Goal: Contribute content: Contribute content

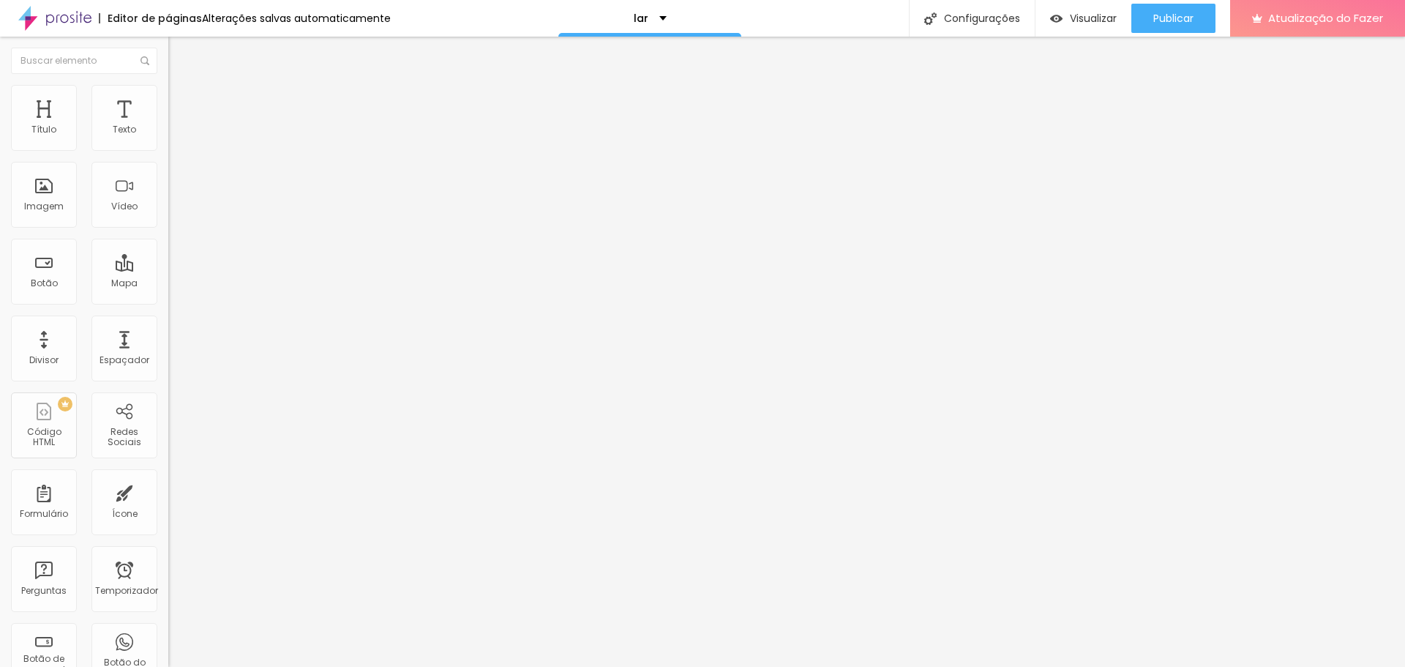
click at [168, 133] on font "Encaixotado" at bounding box center [196, 127] width 57 height 12
click at [181, 108] on font "Avançado" at bounding box center [205, 109] width 48 height 12
click at [181, 101] on font "Estilo" at bounding box center [192, 95] width 23 height 12
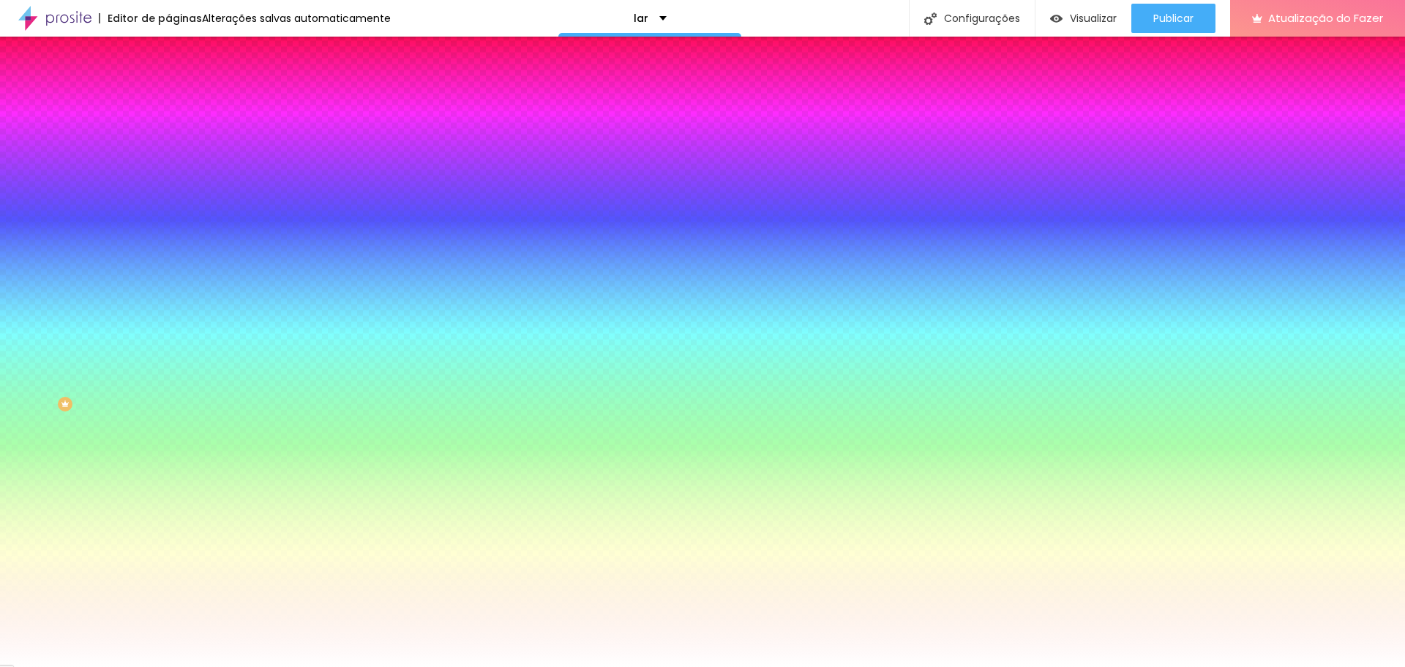
click at [177, 135] on font "Trocar imagem" at bounding box center [212, 128] width 71 height 12
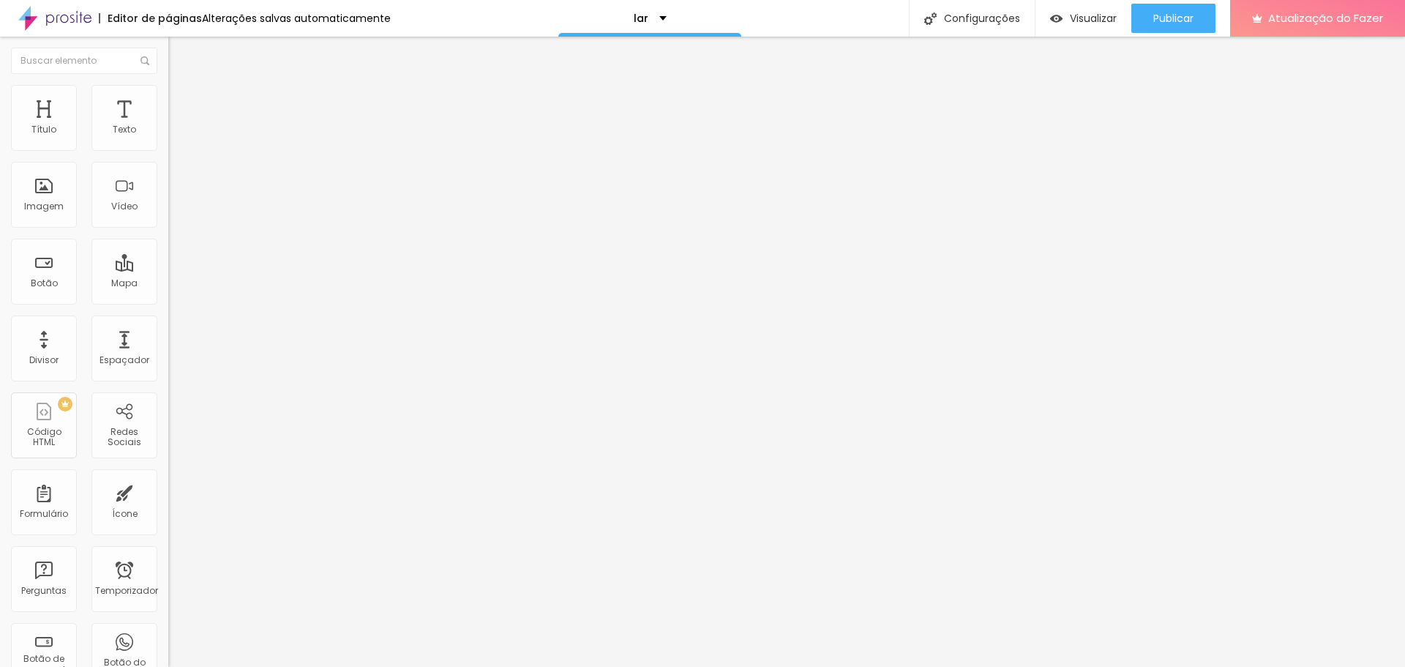
click at [168, 138] on font "Título 2" at bounding box center [192, 129] width 48 height 18
click at [168, 151] on font "Título 3" at bounding box center [189, 143] width 42 height 17
click at [168, 138] on font "Título 2" at bounding box center [192, 129] width 48 height 18
click at [168, 126] on font "Título 1" at bounding box center [192, 115] width 49 height 20
type input "92"
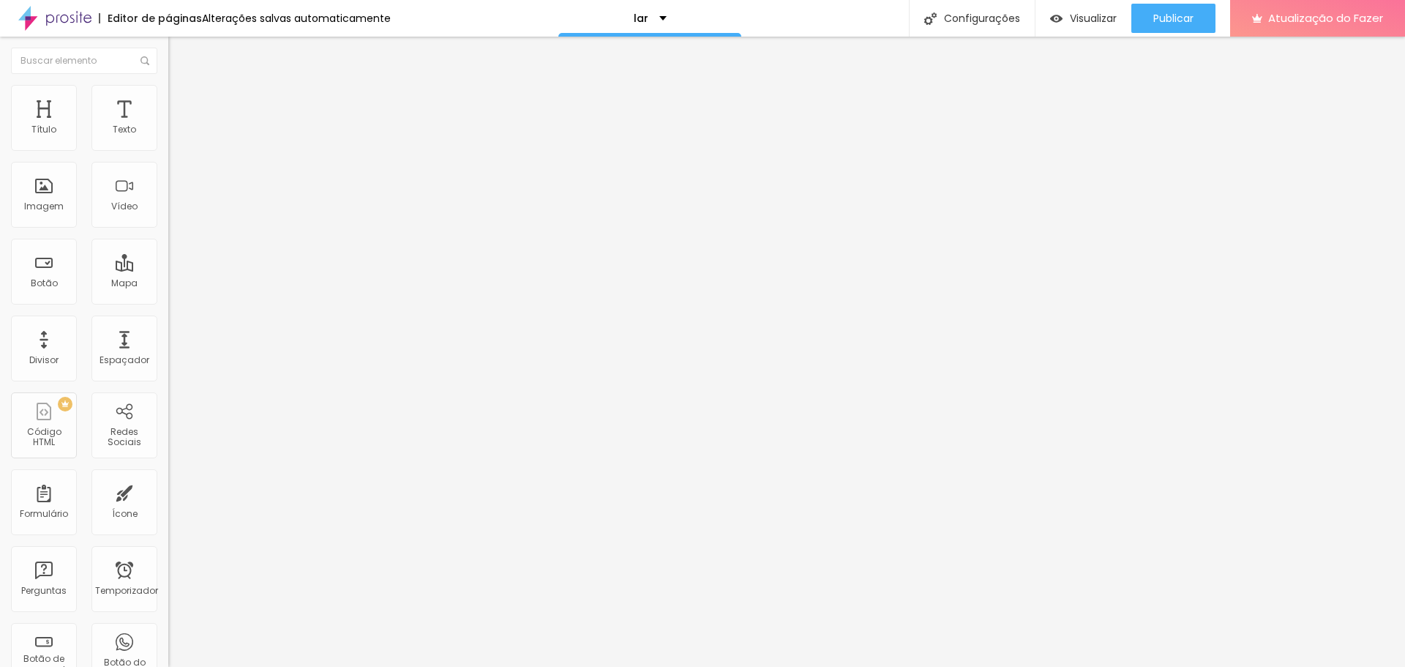
type input "92"
type input "91"
type input "90"
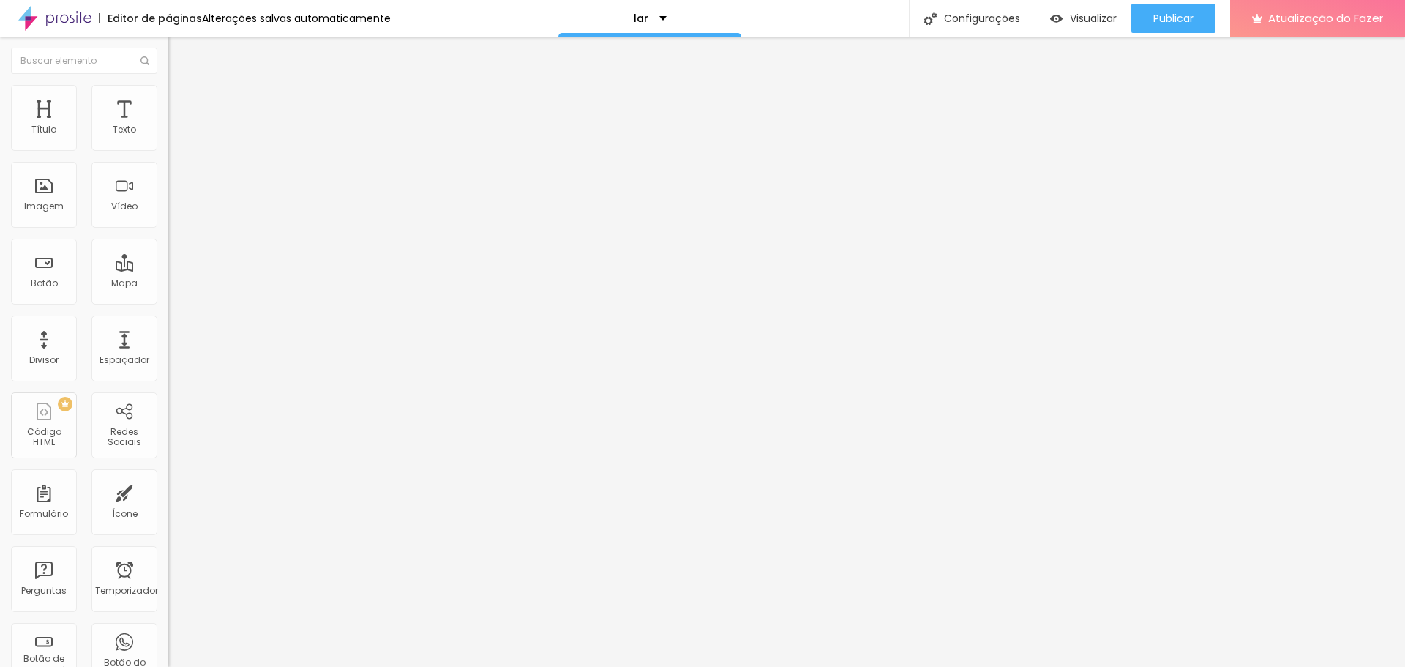
type input "89"
type input "88"
type input "87"
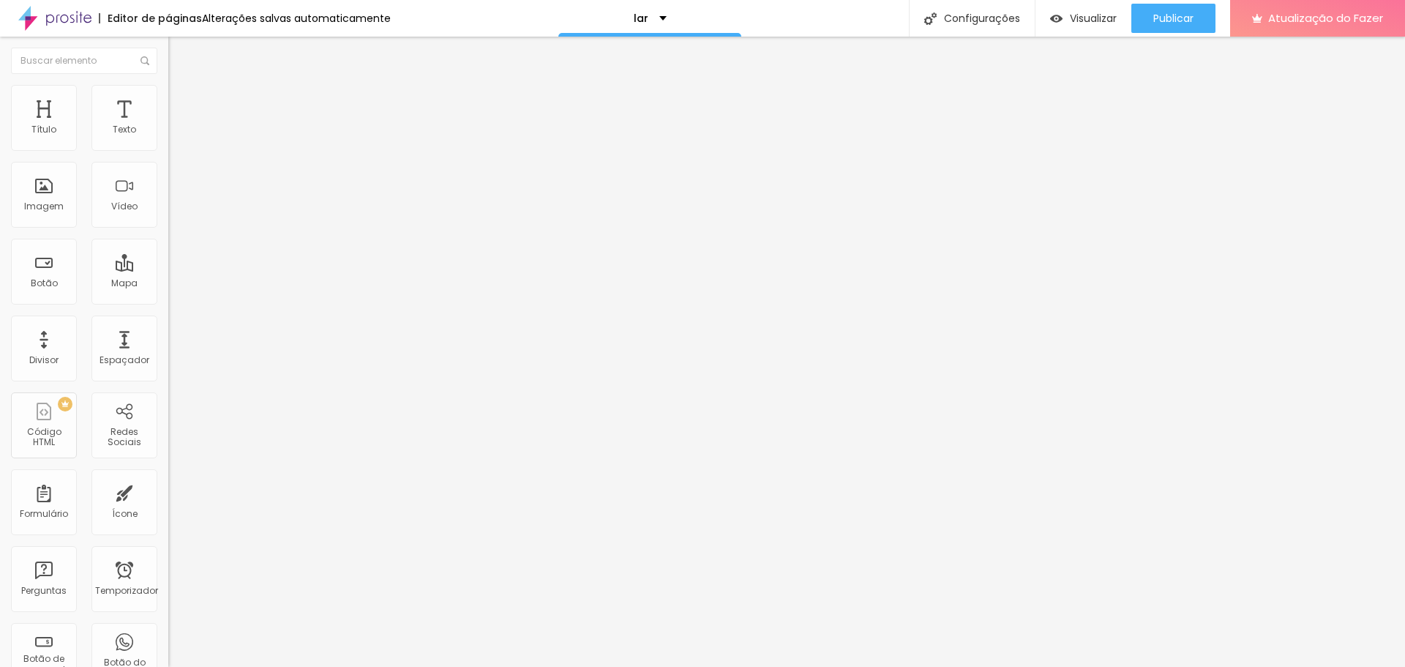
type input "87"
type input "86"
type input "85"
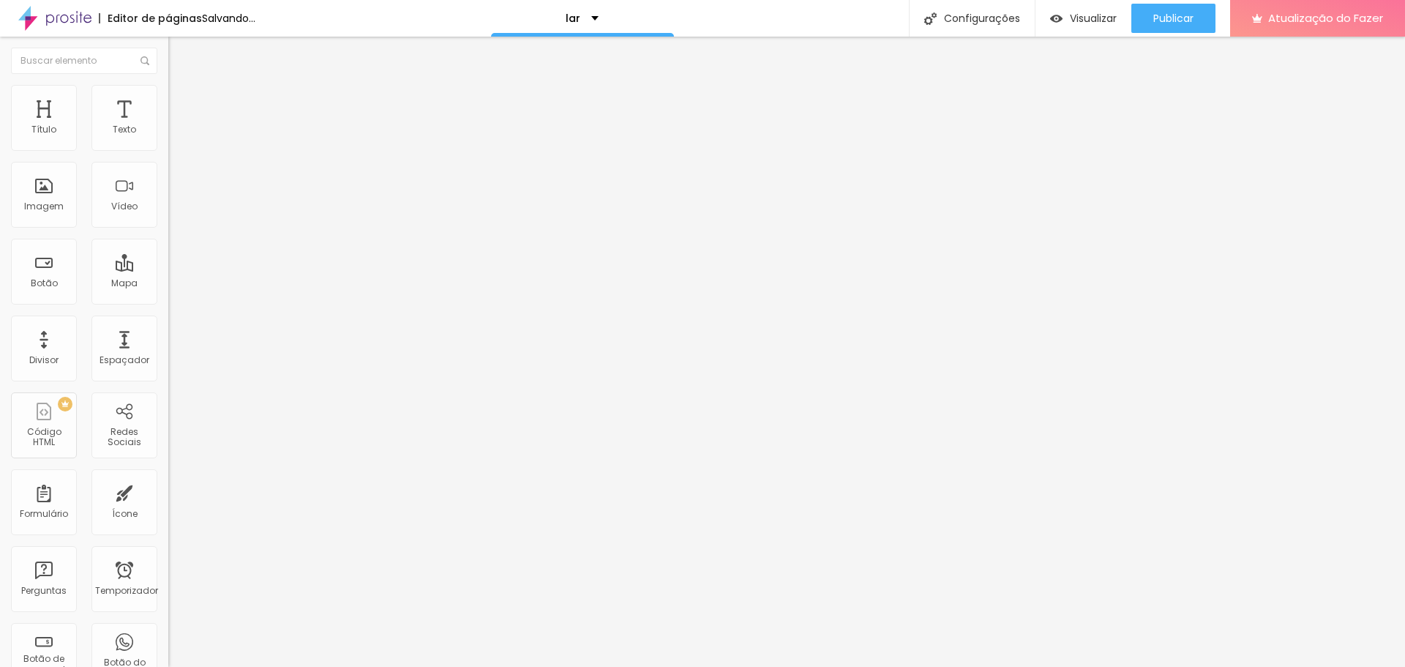
type input "84"
type input "83"
type input "82"
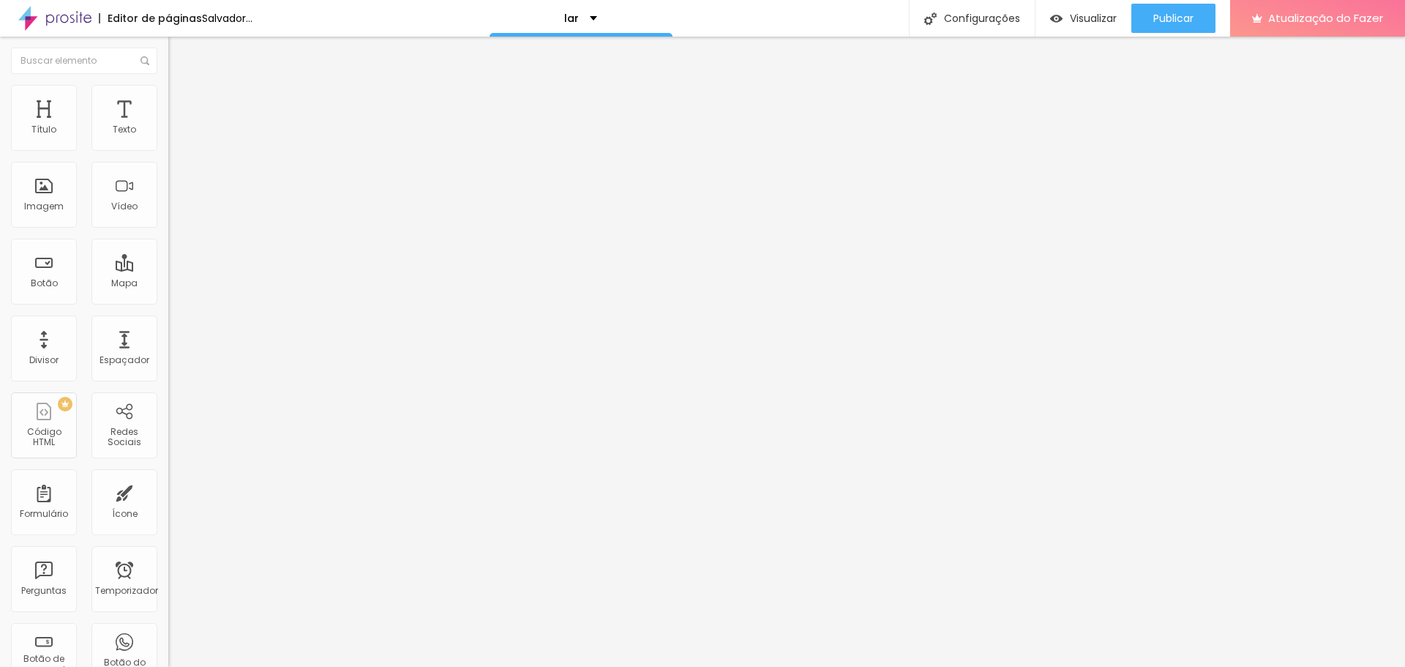
type input "82"
type input "81"
type input "80"
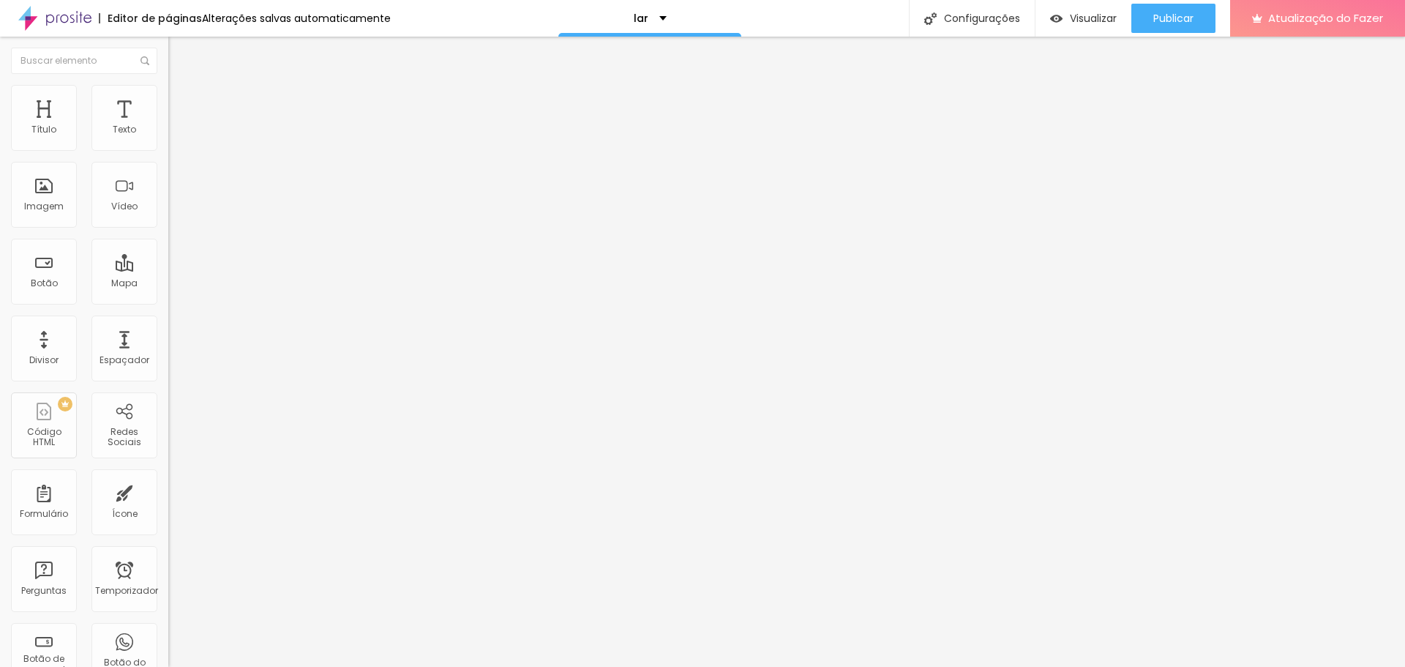
type input "78"
type input "77"
type input "76"
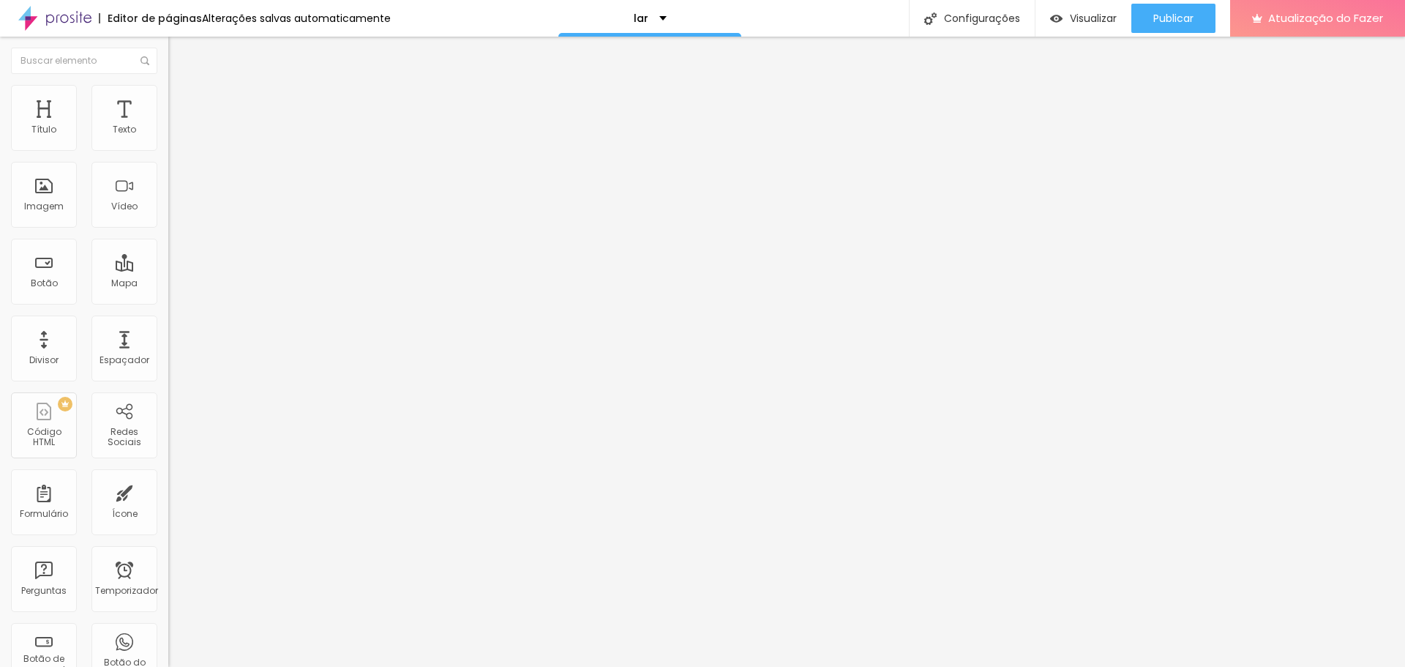
type input "76"
type input "75"
type input "76"
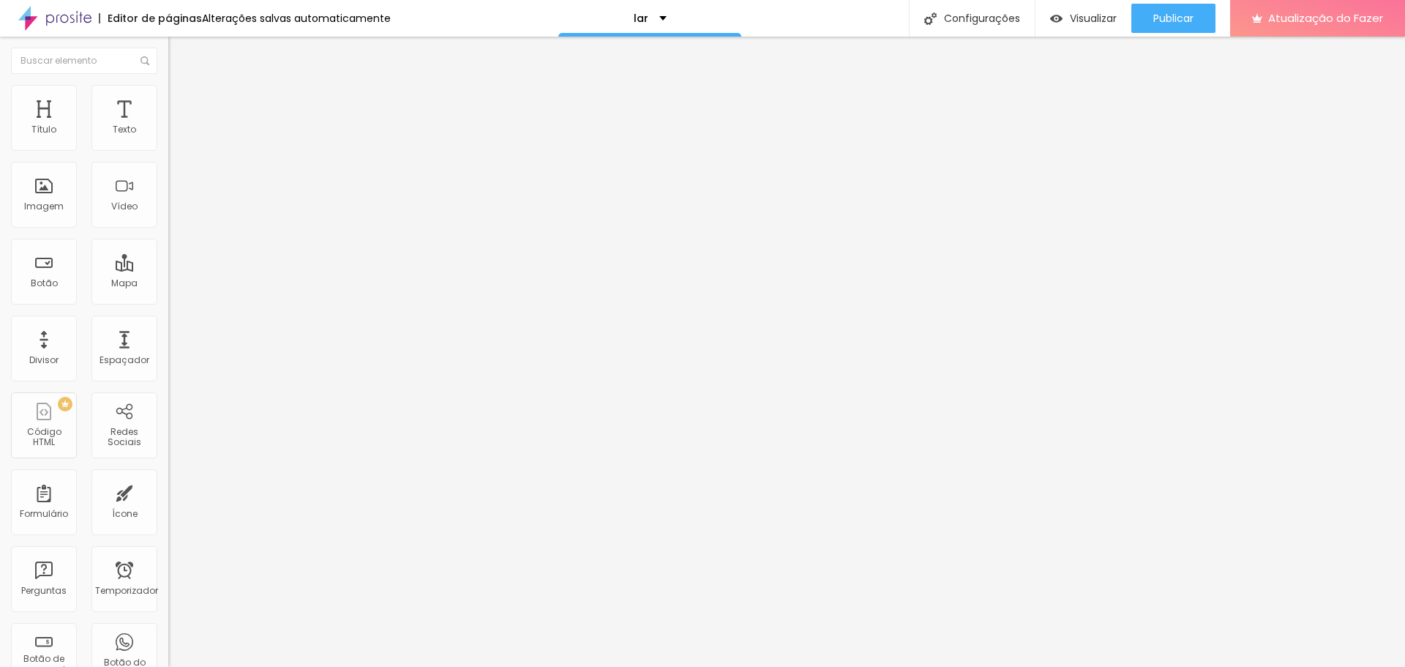
drag, startPoint x: 116, startPoint y: 308, endPoint x: 99, endPoint y: 307, distance: 17.6
type input "76"
click at [168, 345] on input "range" at bounding box center [215, 351] width 94 height 12
type input "5.2"
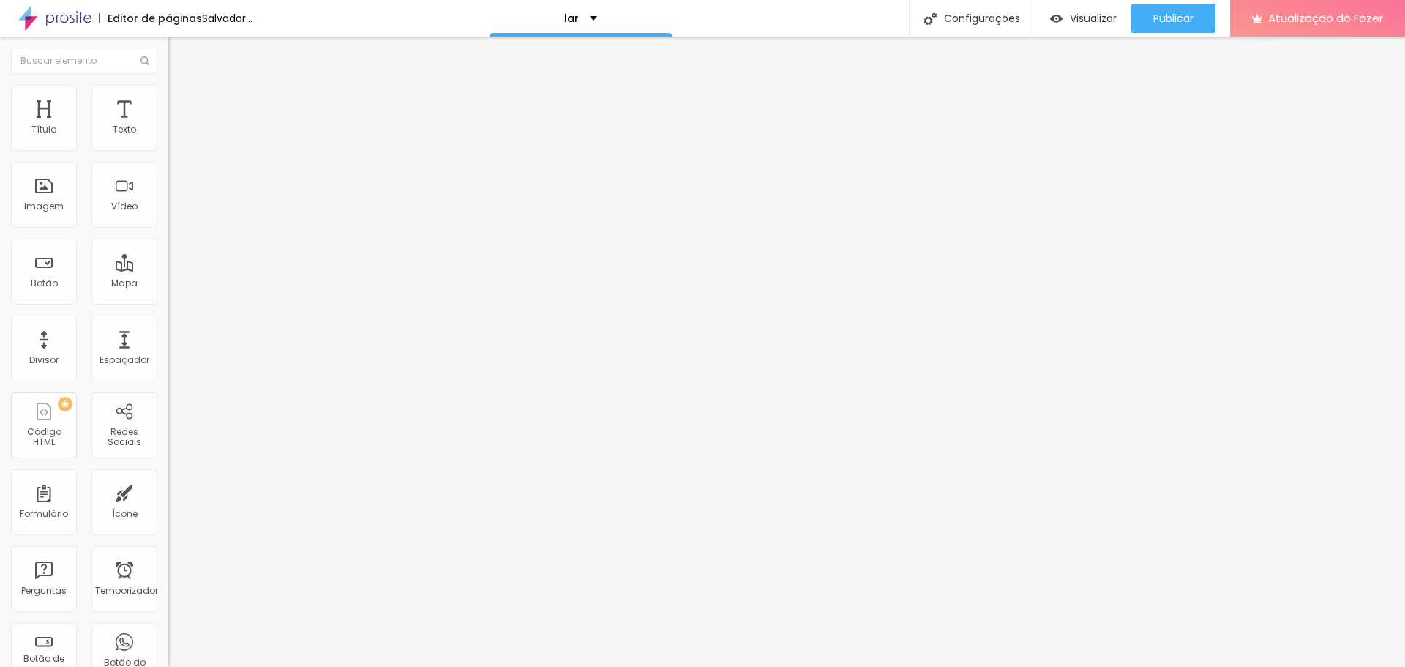
click at [168, 552] on input "range" at bounding box center [215, 558] width 94 height 12
type input "4.9"
type input "2.8"
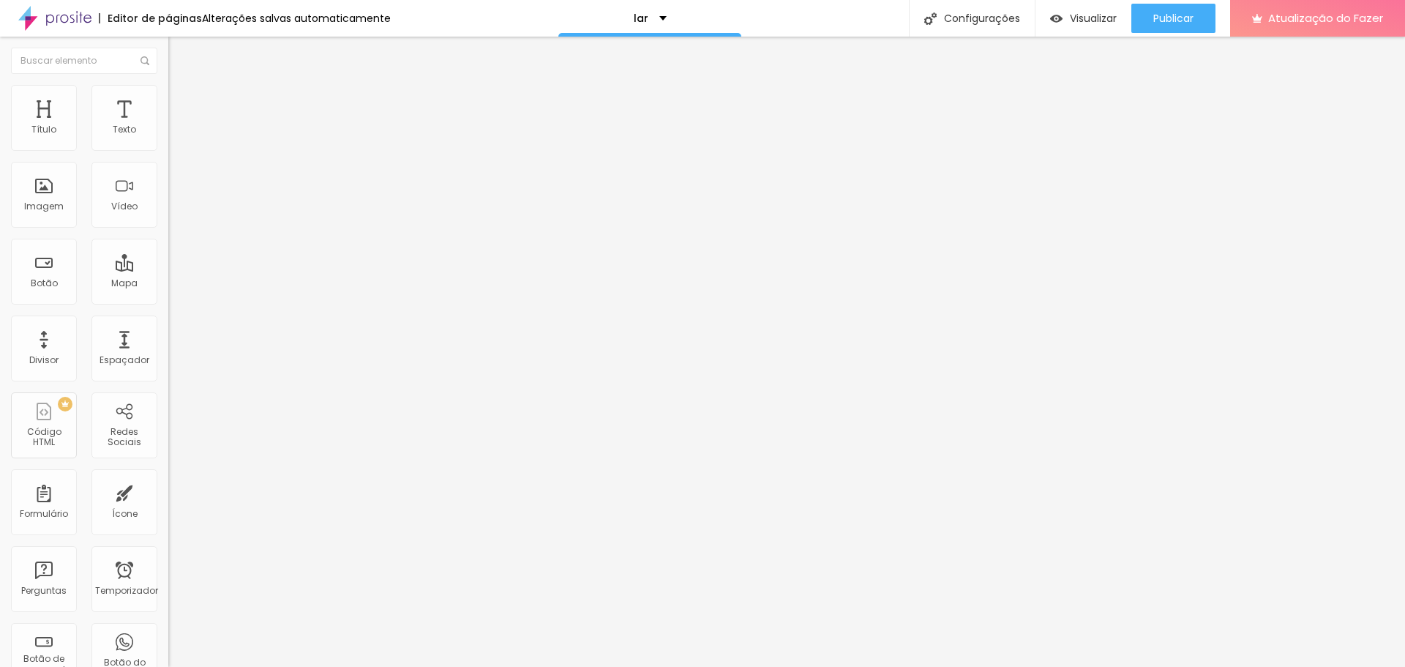
type input "2.3"
type input "2"
type input "1.8"
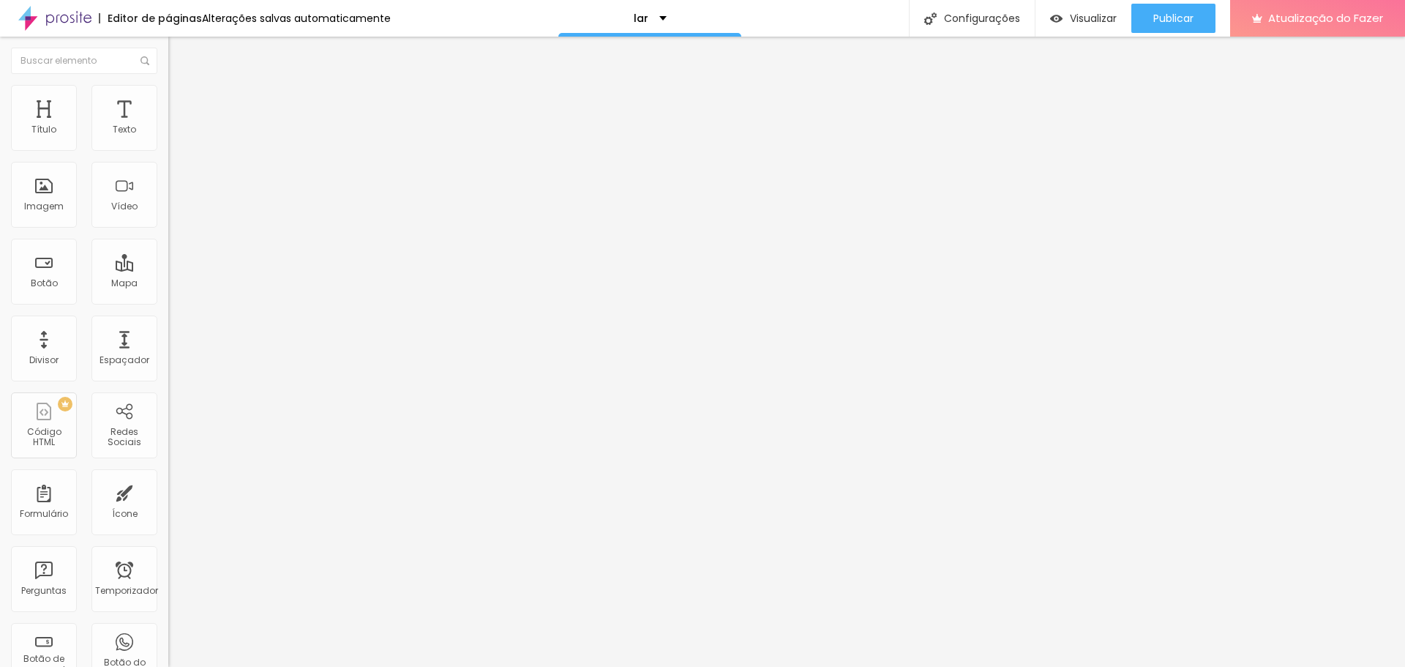
type input "1.8"
type input "1.6"
type input "1.5"
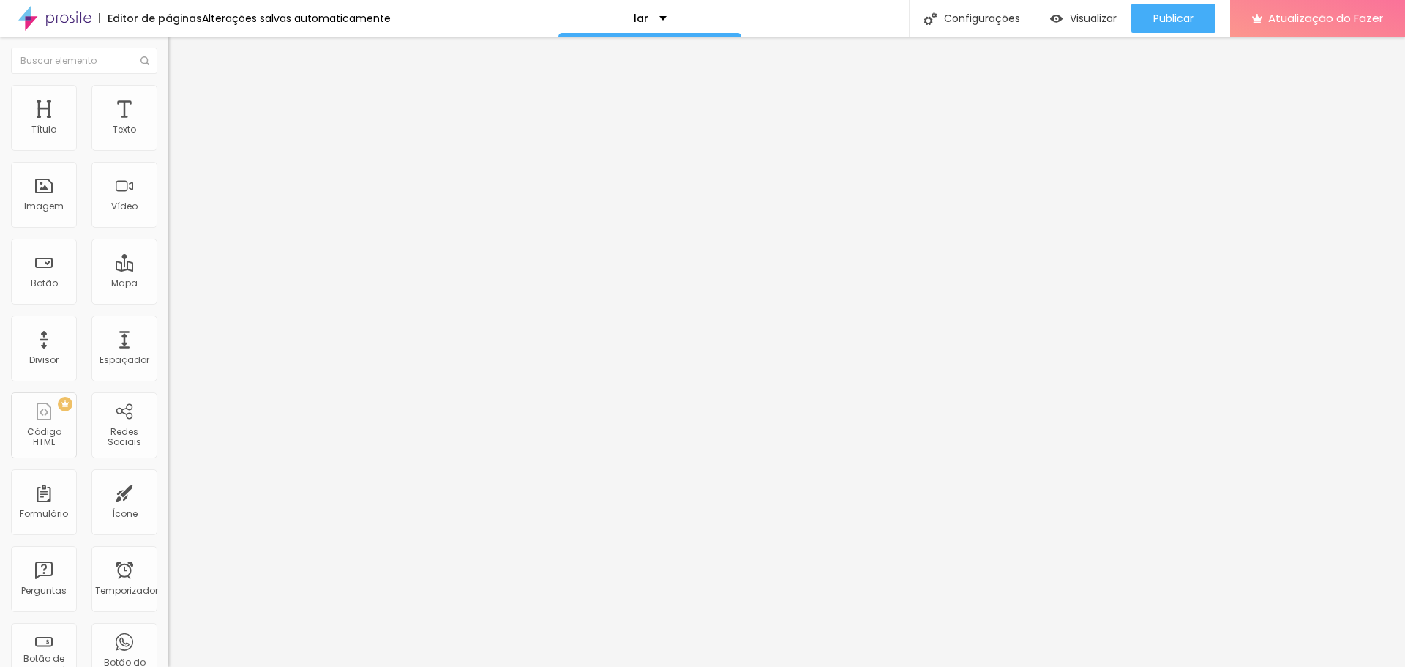
type input "1"
type input "0.7"
type input "0.5"
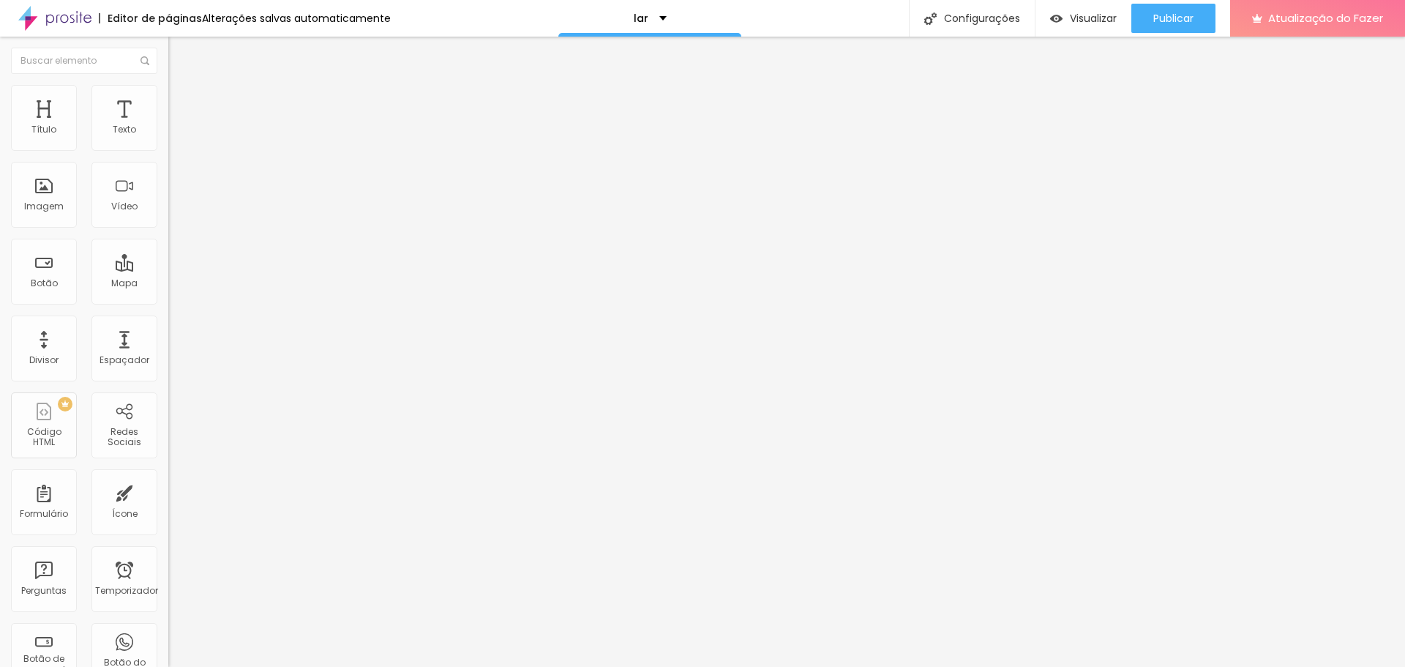
type input "0.5"
type input "0.2"
type input "0"
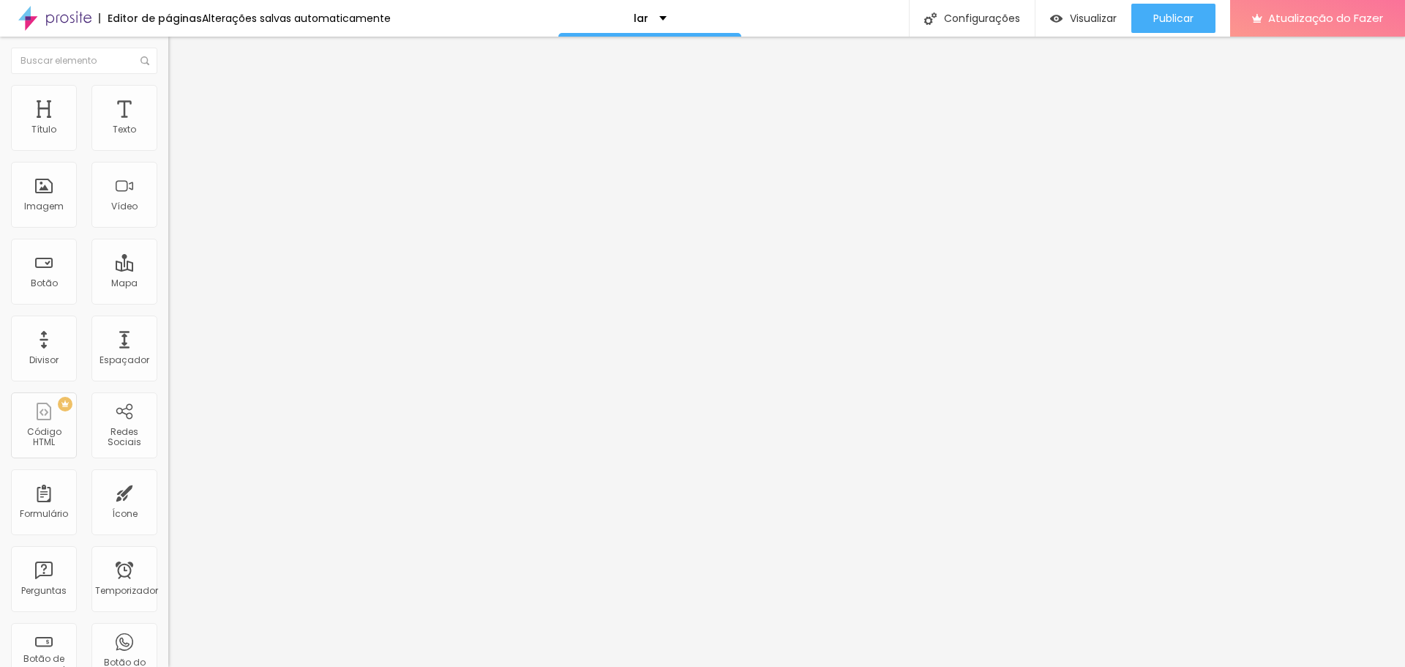
drag, startPoint x: 57, startPoint y: 339, endPoint x: 30, endPoint y: 337, distance: 27.2
type input "0"
click at [168, 552] on input "range" at bounding box center [215, 558] width 94 height 12
type input "0.6"
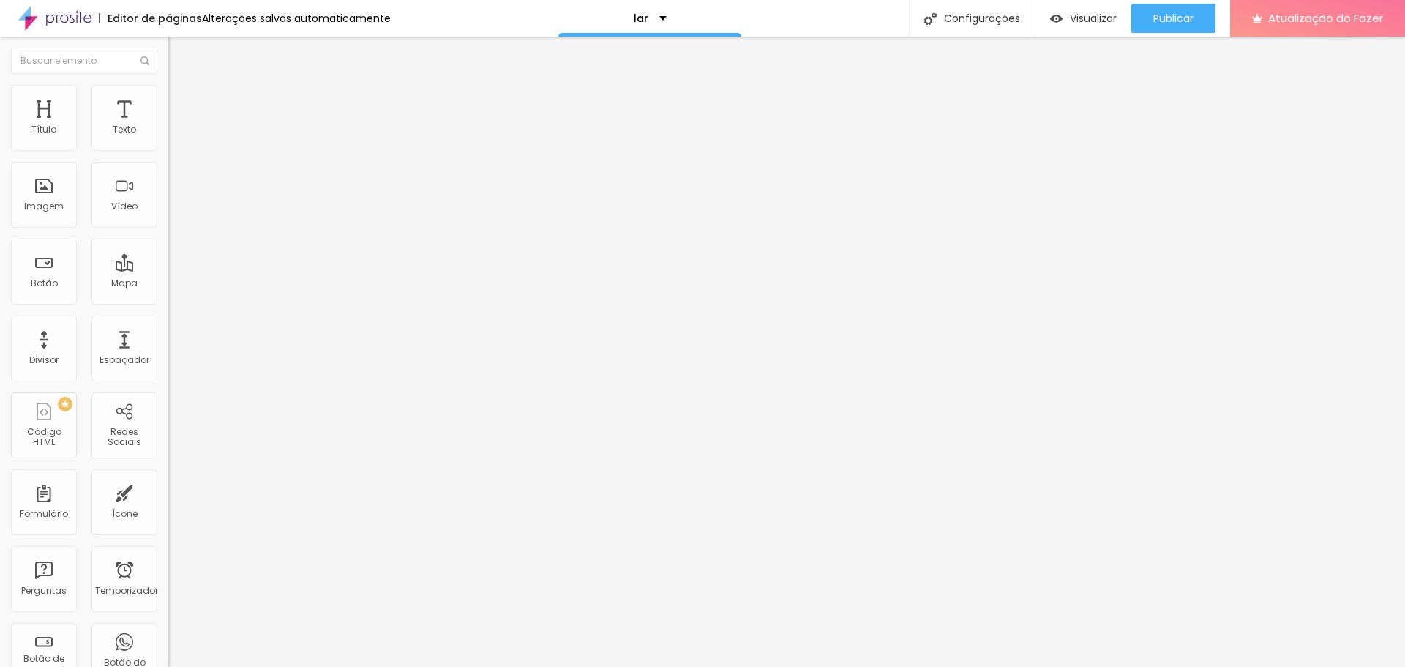
type input "0.8"
type input "0.9"
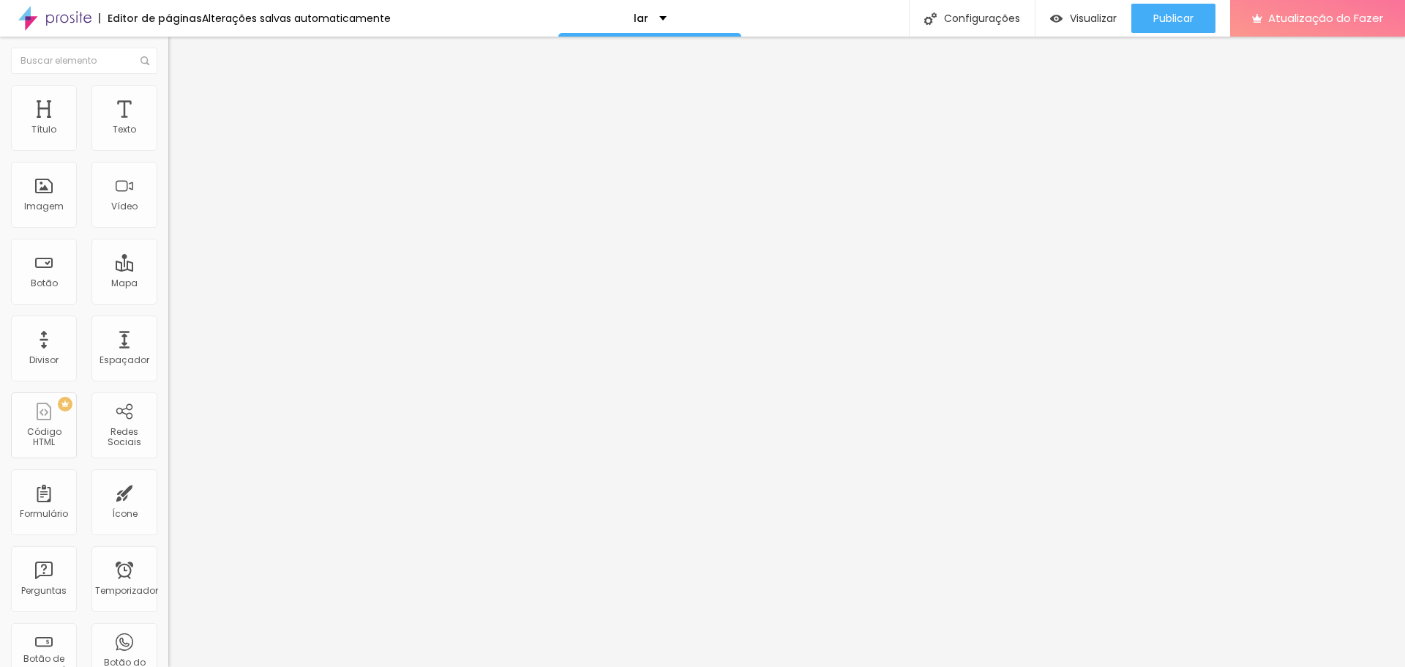
type input "1"
type input "1.1"
type input "1.2"
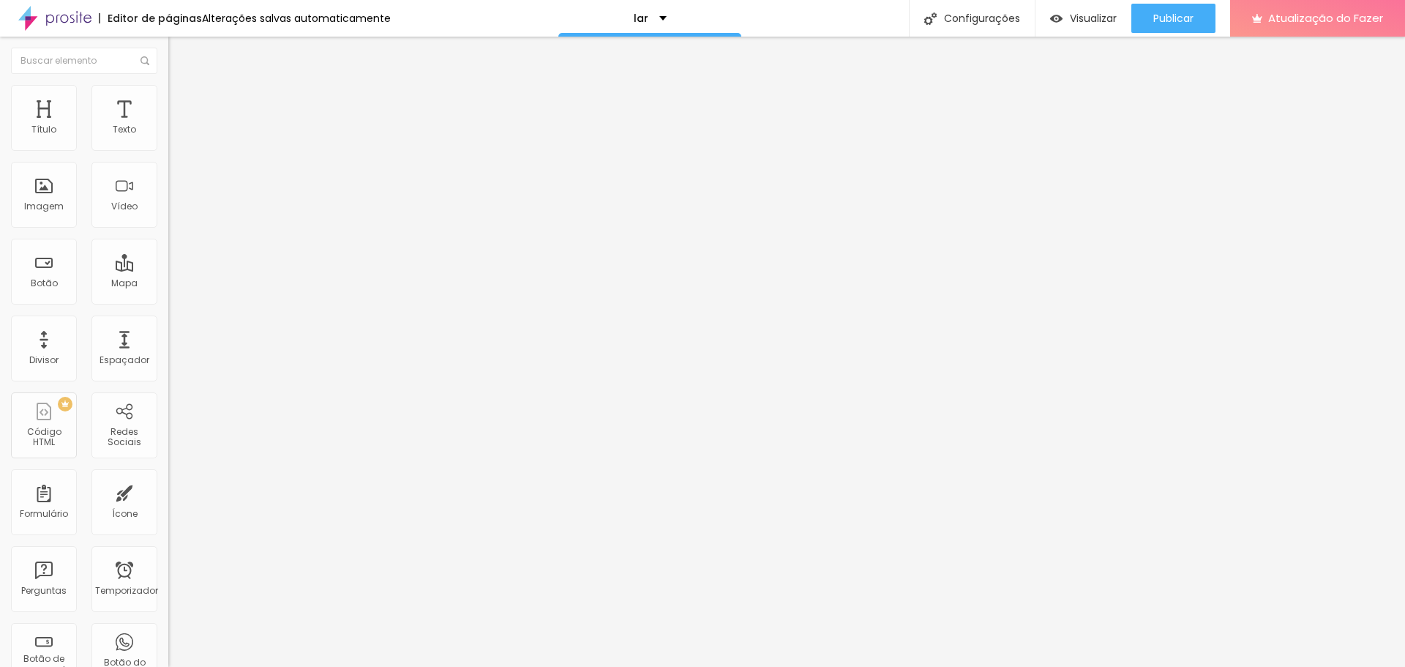
type input "1.2"
type input "1.3"
drag, startPoint x: 51, startPoint y: 366, endPoint x: 81, endPoint y: 368, distance: 30.1
type input "1.3"
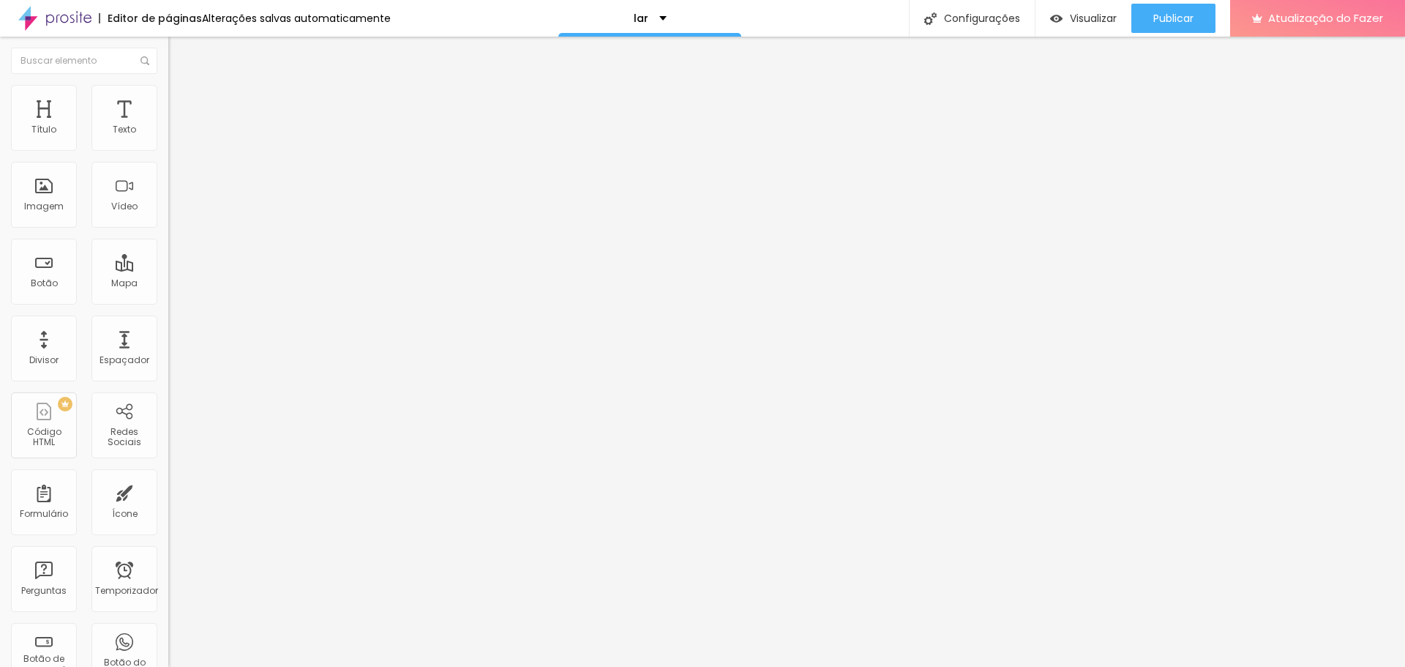
type input "2"
type input "12"
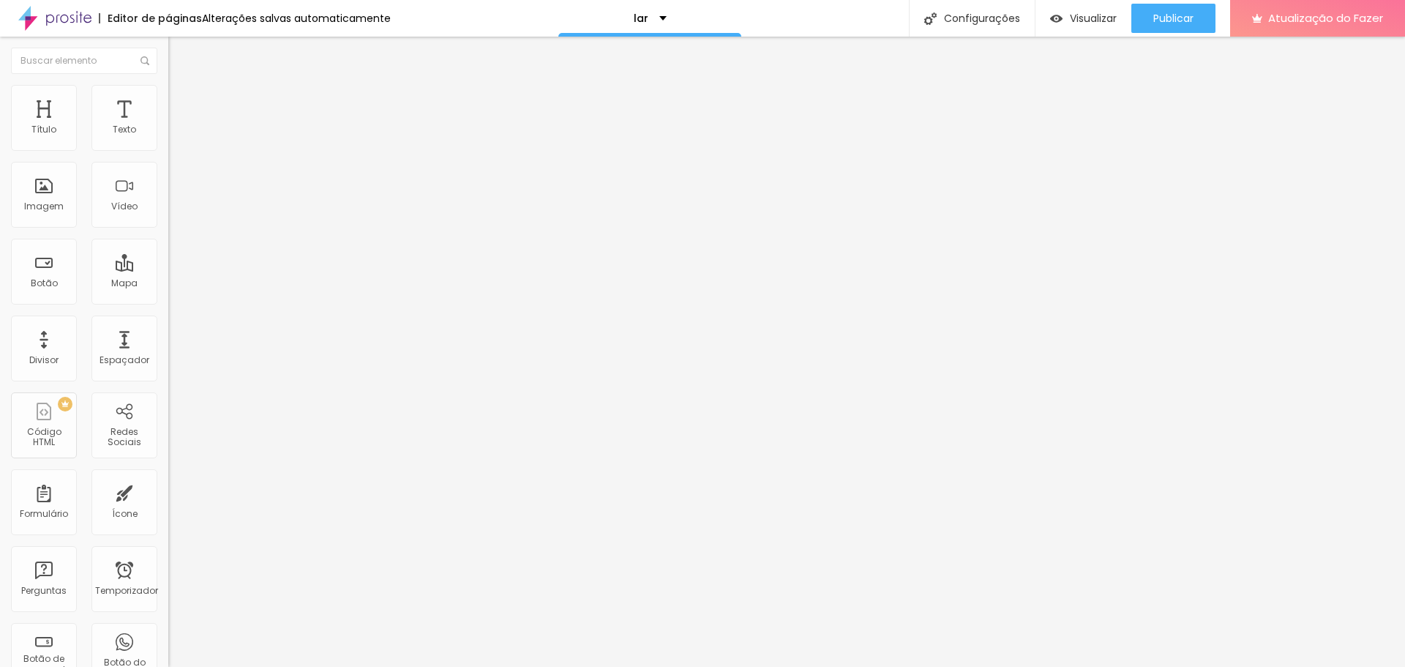
type input "12"
type input "13"
type input "7"
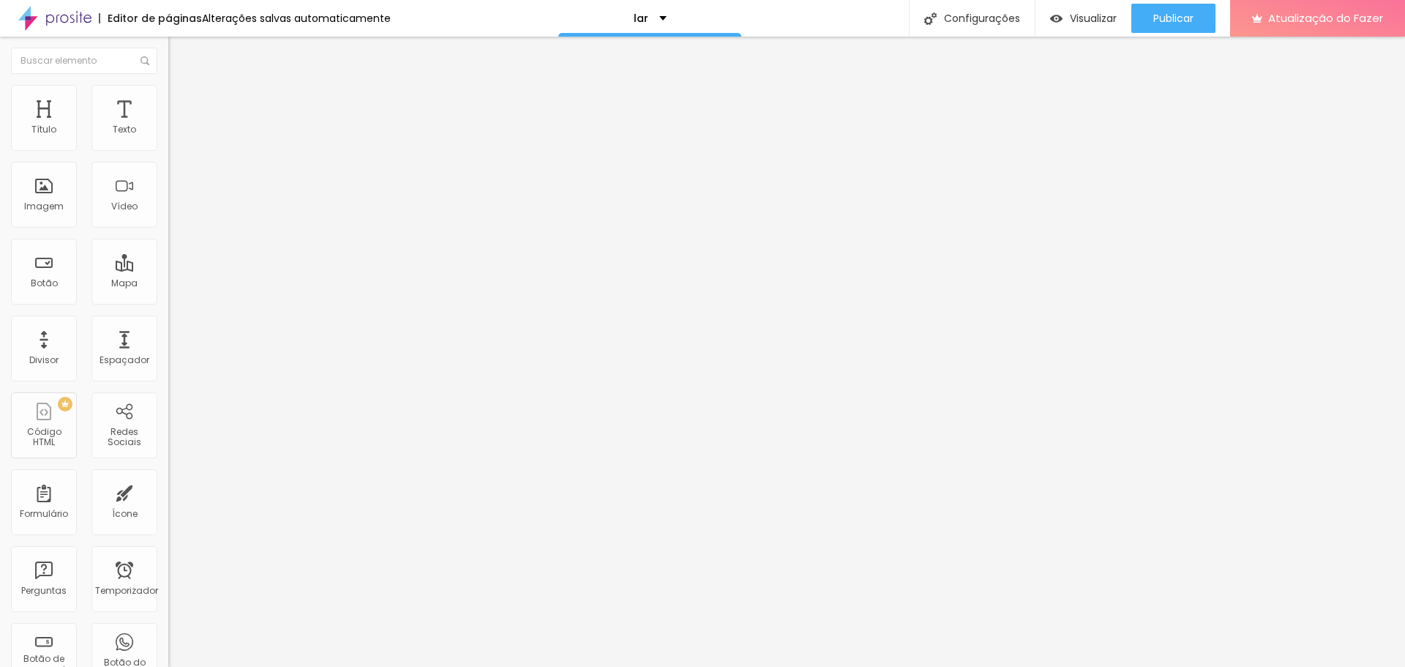
type input "2"
type input "1"
type input "0"
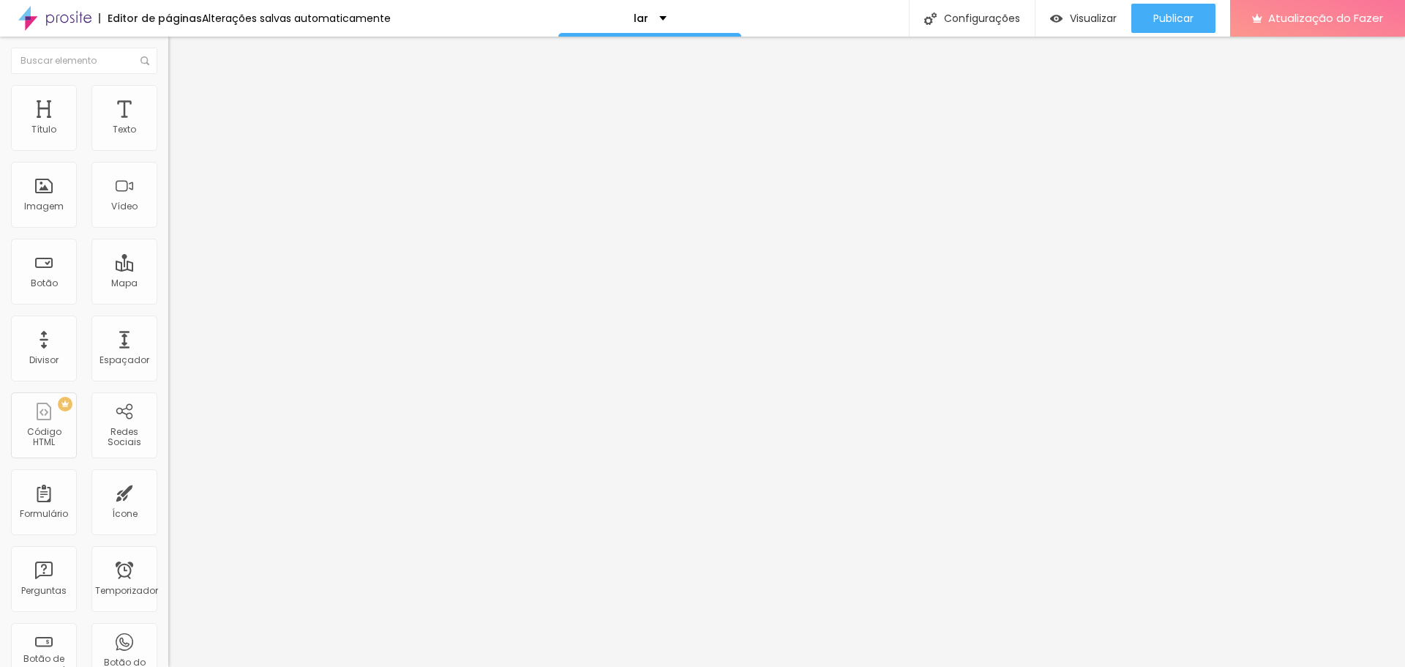
type input "0"
drag, startPoint x: 71, startPoint y: 394, endPoint x: 31, endPoint y: 391, distance: 40.3
type input "0"
click at [115, 111] on div "Texto" at bounding box center [124, 118] width 66 height 66
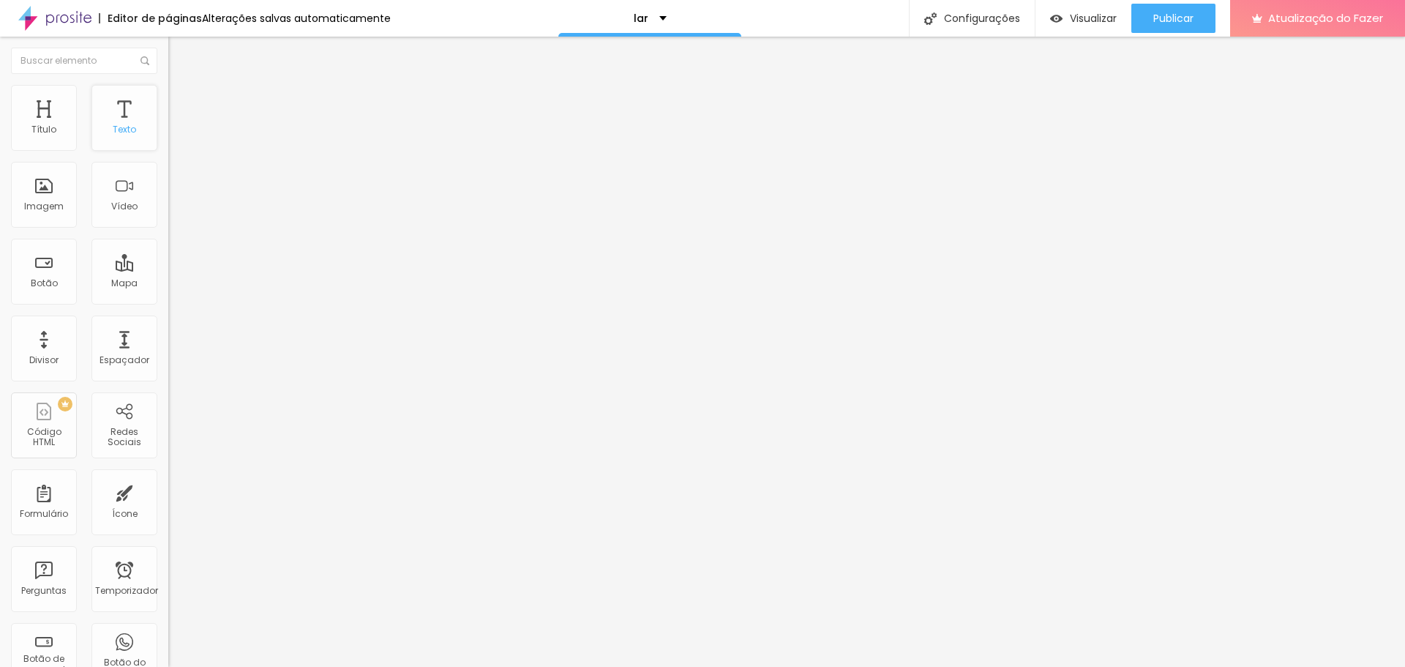
click at [122, 127] on font "Texto" at bounding box center [124, 129] width 23 height 12
click at [181, 101] on font "Avançado" at bounding box center [205, 95] width 48 height 12
click at [168, 99] on ul "Estilo Avançado" at bounding box center [252, 84] width 168 height 29
click at [181, 86] on font "Estilo" at bounding box center [192, 80] width 23 height 12
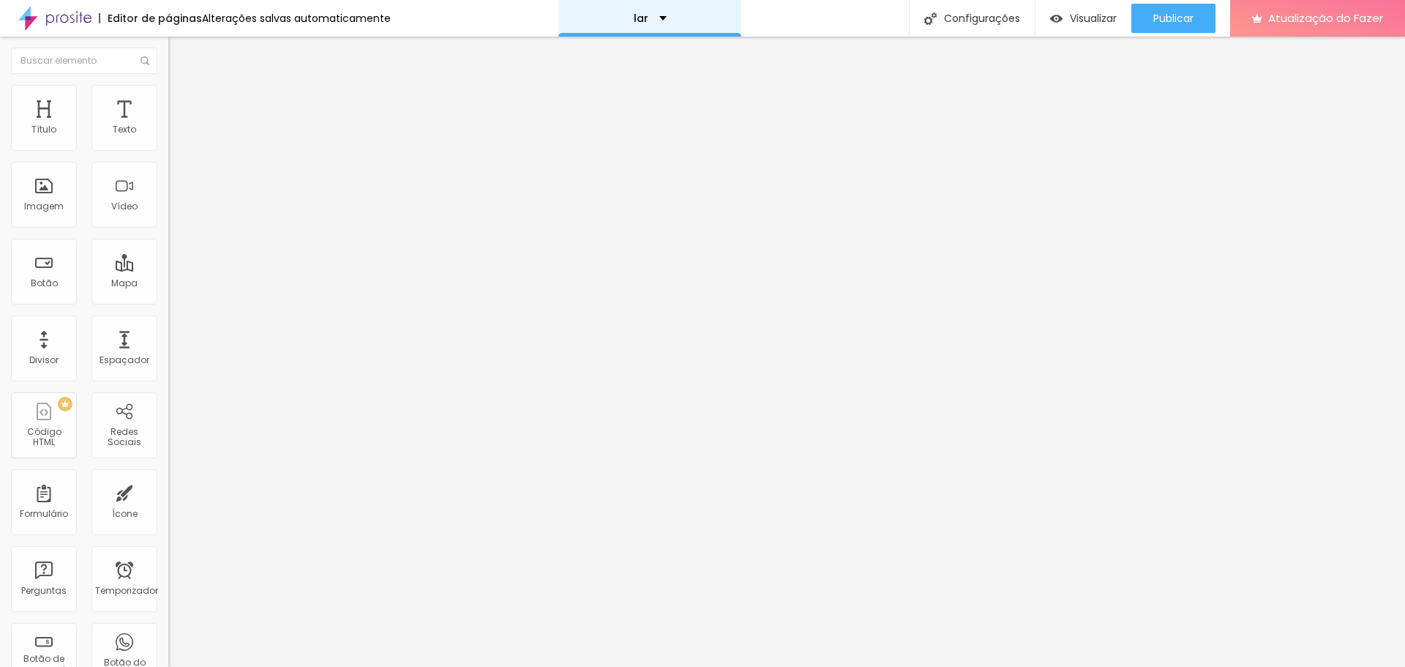
click at [645, 24] on div "lar" at bounding box center [649, 18] width 183 height 37
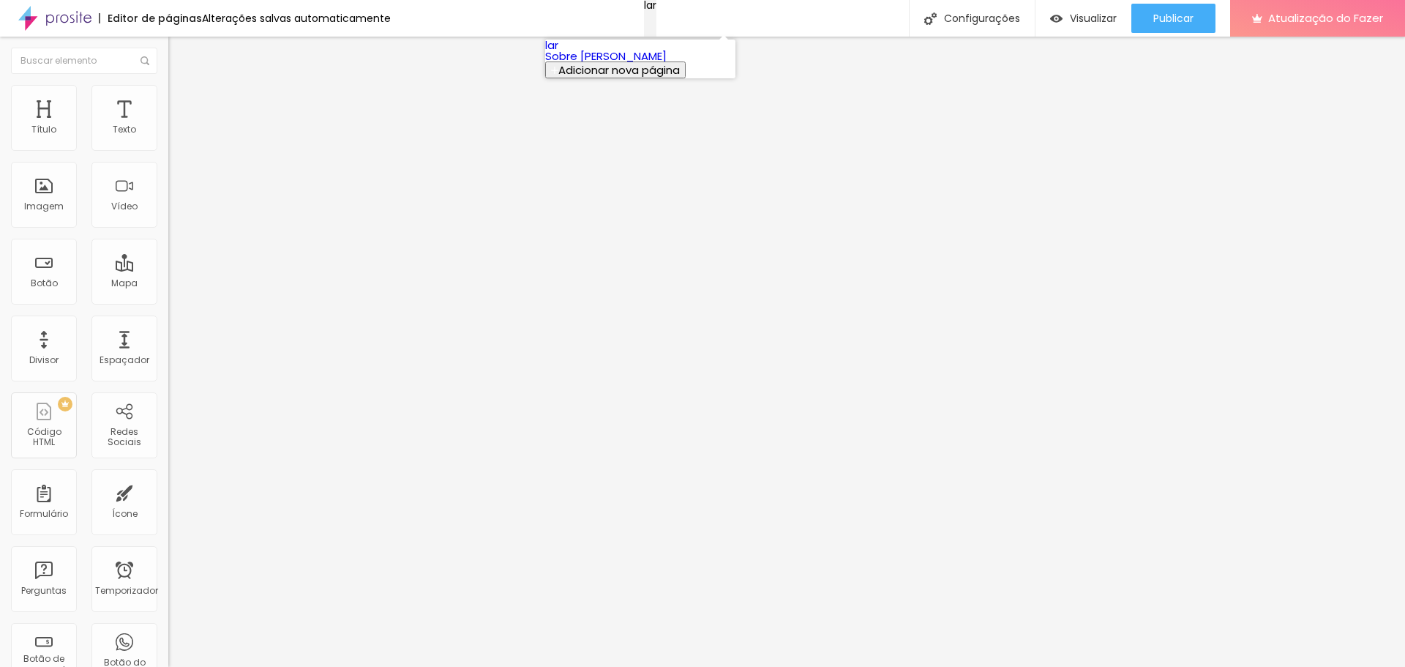
click at [645, 10] on div "lar" at bounding box center [650, 5] width 12 height 10
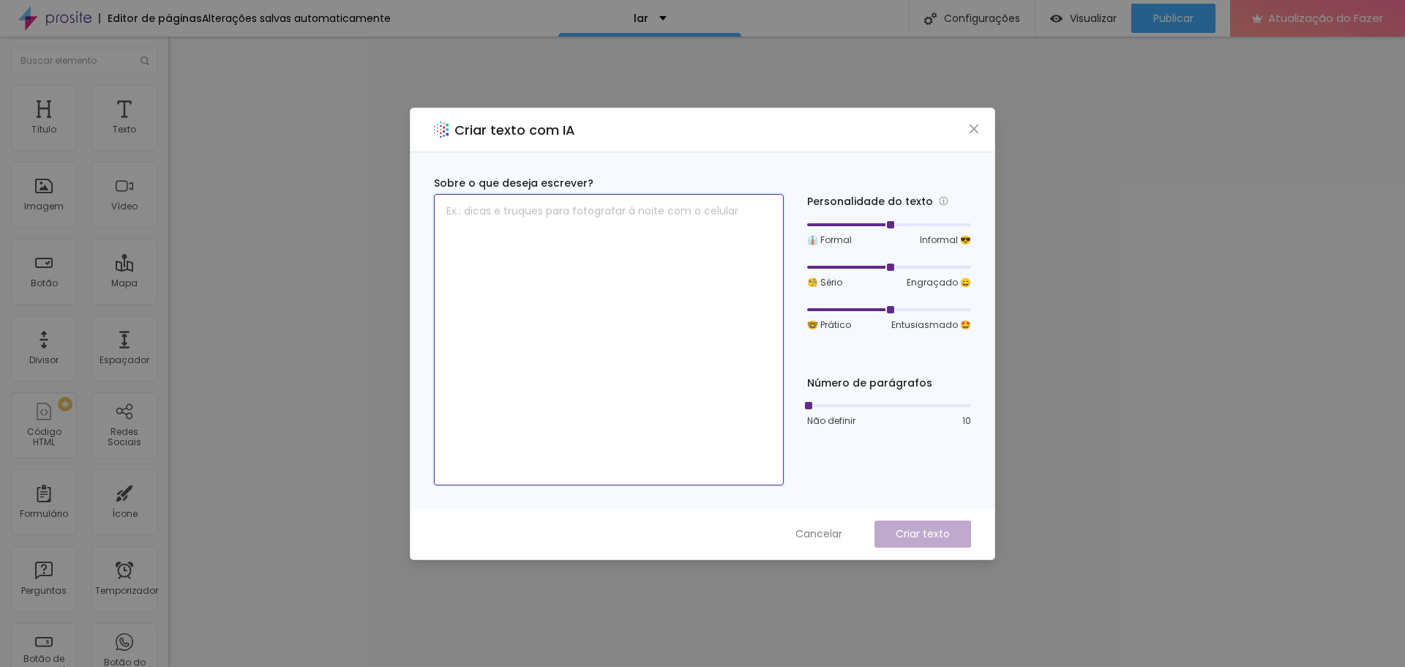
click at [623, 298] on textarea at bounding box center [609, 339] width 350 height 291
type textarea "A imagem da sua empresa começa por aqui"
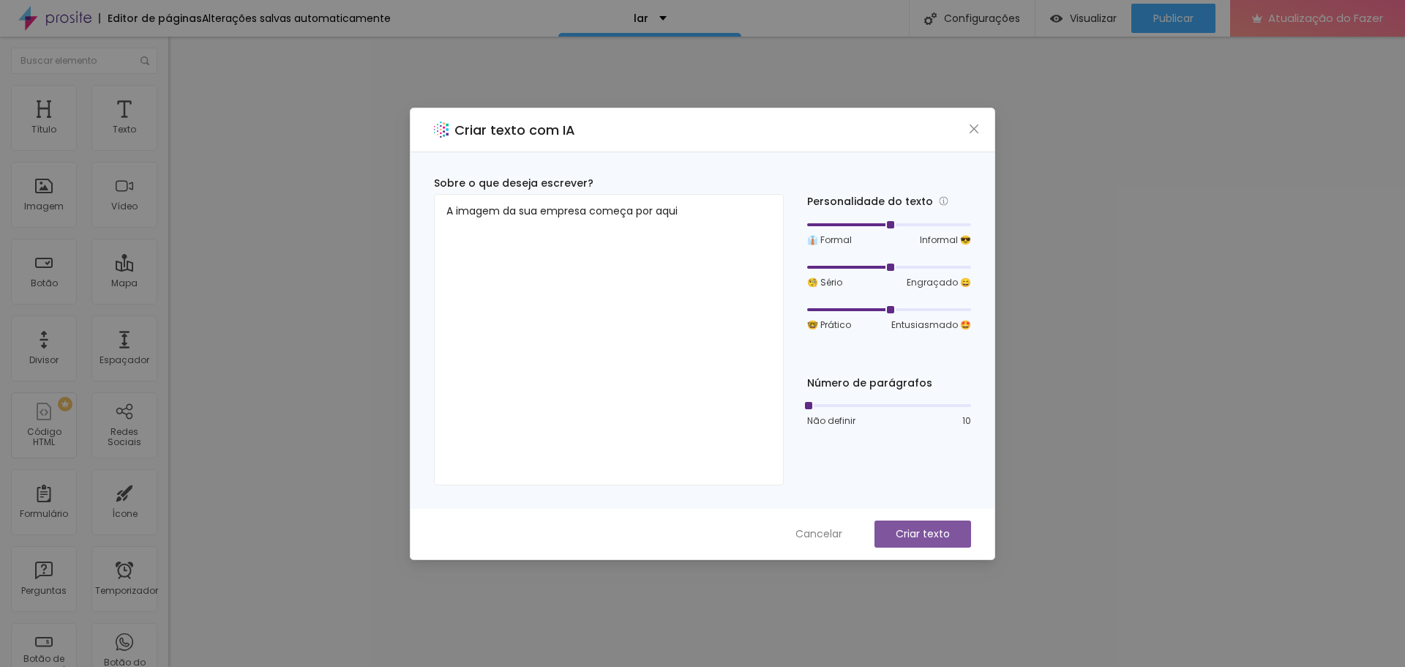
click at [926, 529] on font "Criar texto" at bounding box center [922, 533] width 54 height 15
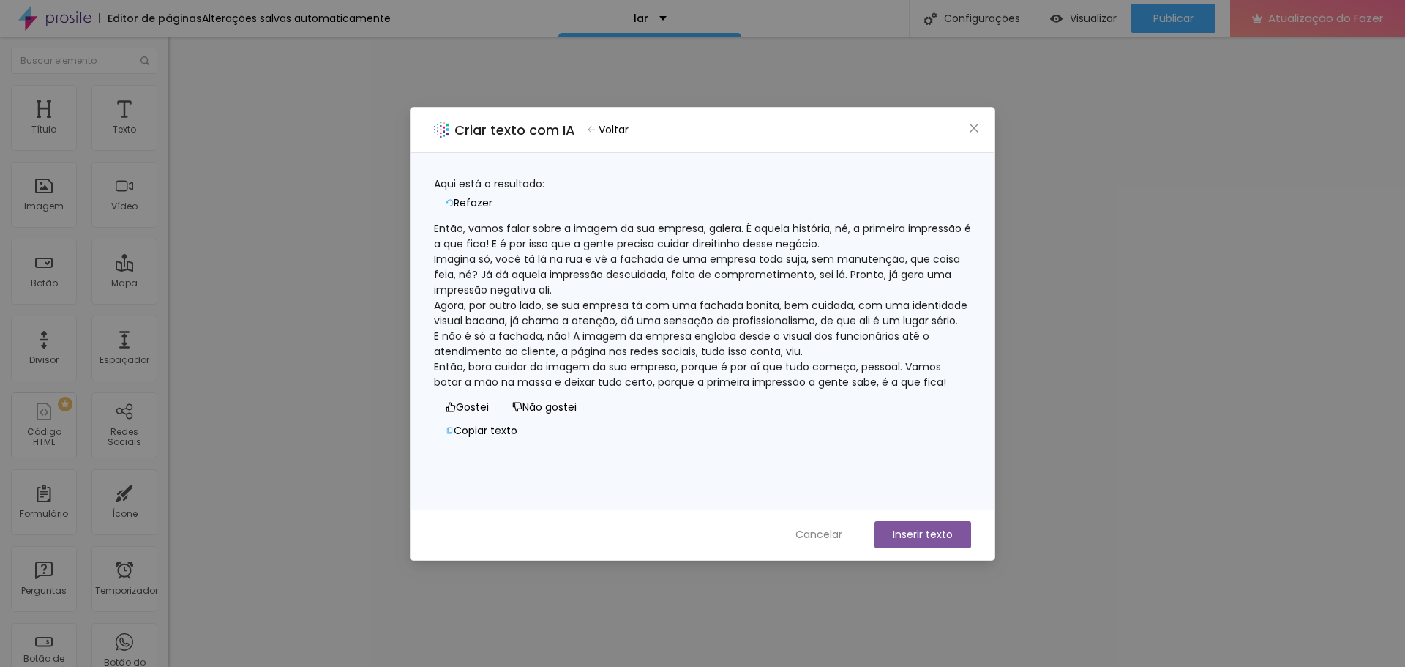
click at [626, 132] on font "Voltar" at bounding box center [613, 129] width 30 height 15
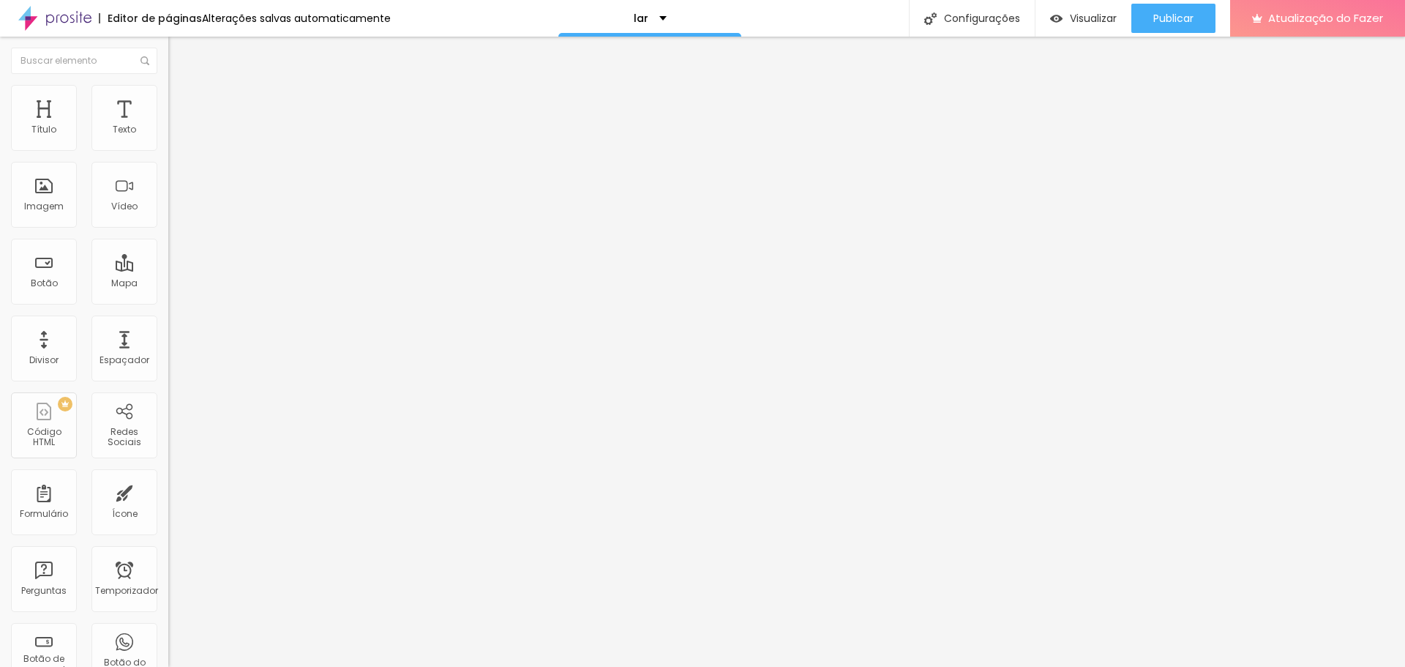
scroll to position [1, 0]
click at [168, 177] on font "Título 6" at bounding box center [182, 171] width 28 height 11
click at [168, 168] on span "Titulo 5" at bounding box center [184, 162] width 32 height 12
click at [168, 182] on span "Título 6" at bounding box center [182, 176] width 28 height 12
click at [181, 182] on span "Título 6" at bounding box center [195, 176] width 28 height 12
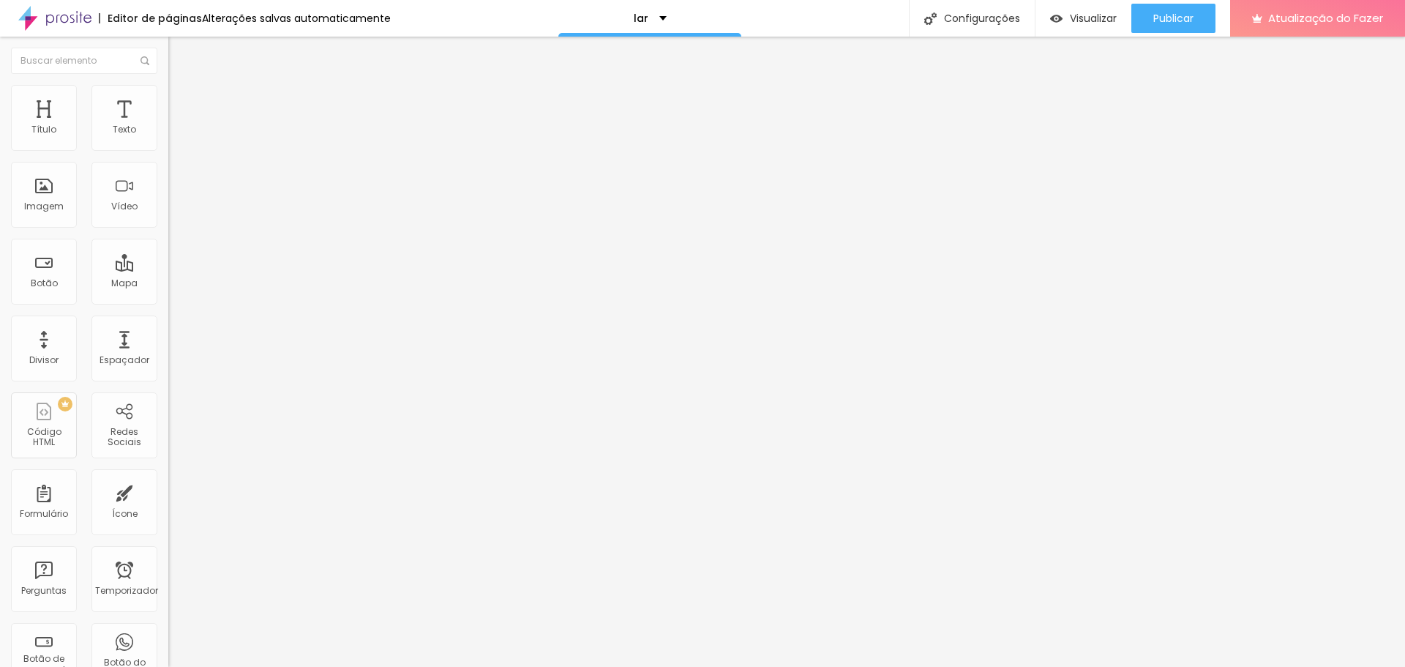
click at [168, 168] on span "Título 5" at bounding box center [184, 162] width 33 height 12
click at [168, 182] on span "Título 6" at bounding box center [182, 176] width 28 height 12
click at [181, 182] on span "Título 6" at bounding box center [195, 176] width 28 height 12
click at [168, 168] on font "Título 5" at bounding box center [184, 162] width 33 height 12
click at [168, 158] on div "Título 4 H4" at bounding box center [252, 153] width 168 height 10
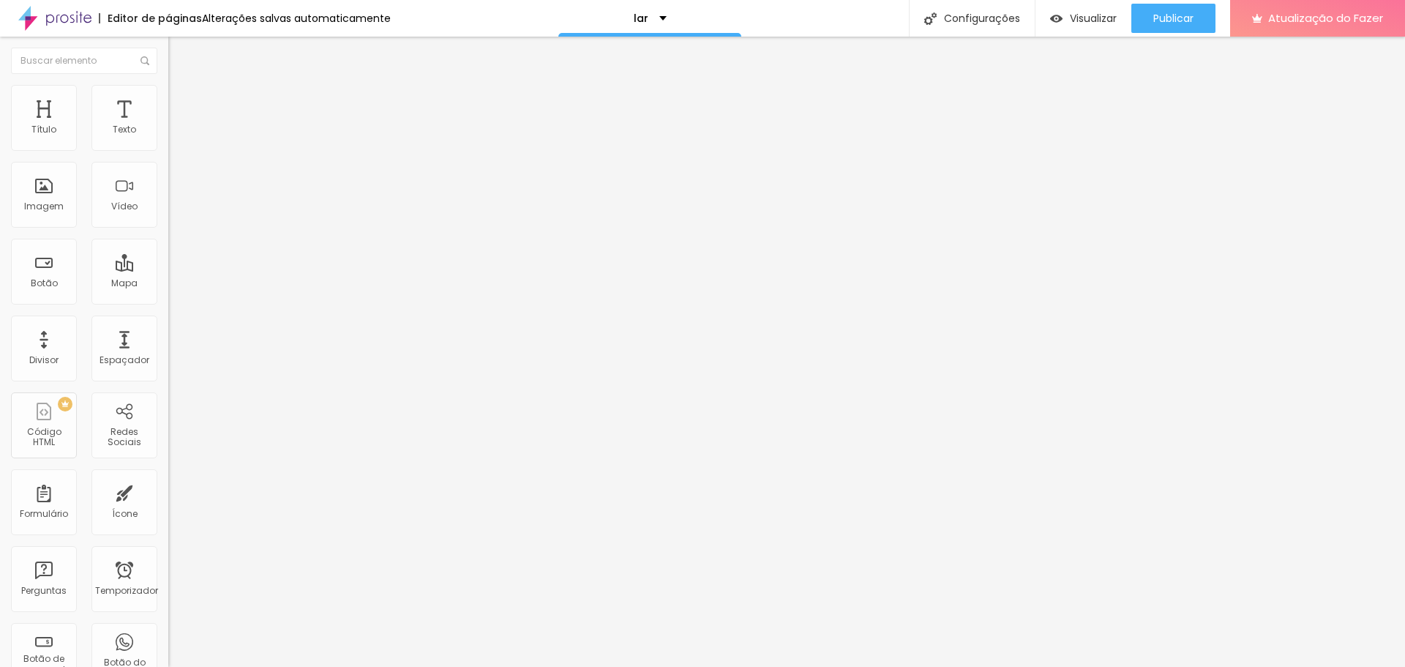
click at [168, 150] on font "Título 3" at bounding box center [189, 141] width 42 height 17
click at [181, 153] on font "Título 3" at bounding box center [202, 144] width 42 height 17
click at [168, 138] on font "Título 2" at bounding box center [192, 129] width 48 height 18
click at [168, 126] on font "Título 1" at bounding box center [192, 115] width 49 height 20
type input "50"
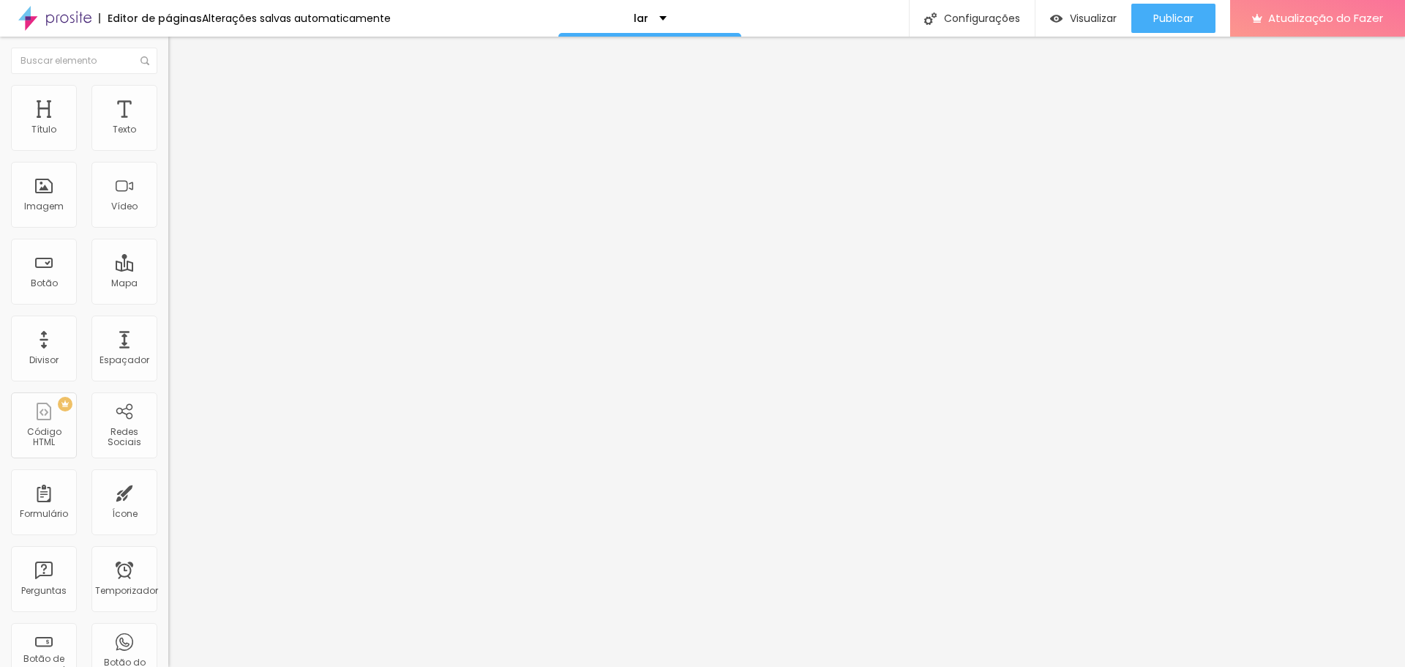
type input "50"
click at [168, 345] on input "range" at bounding box center [215, 351] width 94 height 12
type input "44"
type input "37"
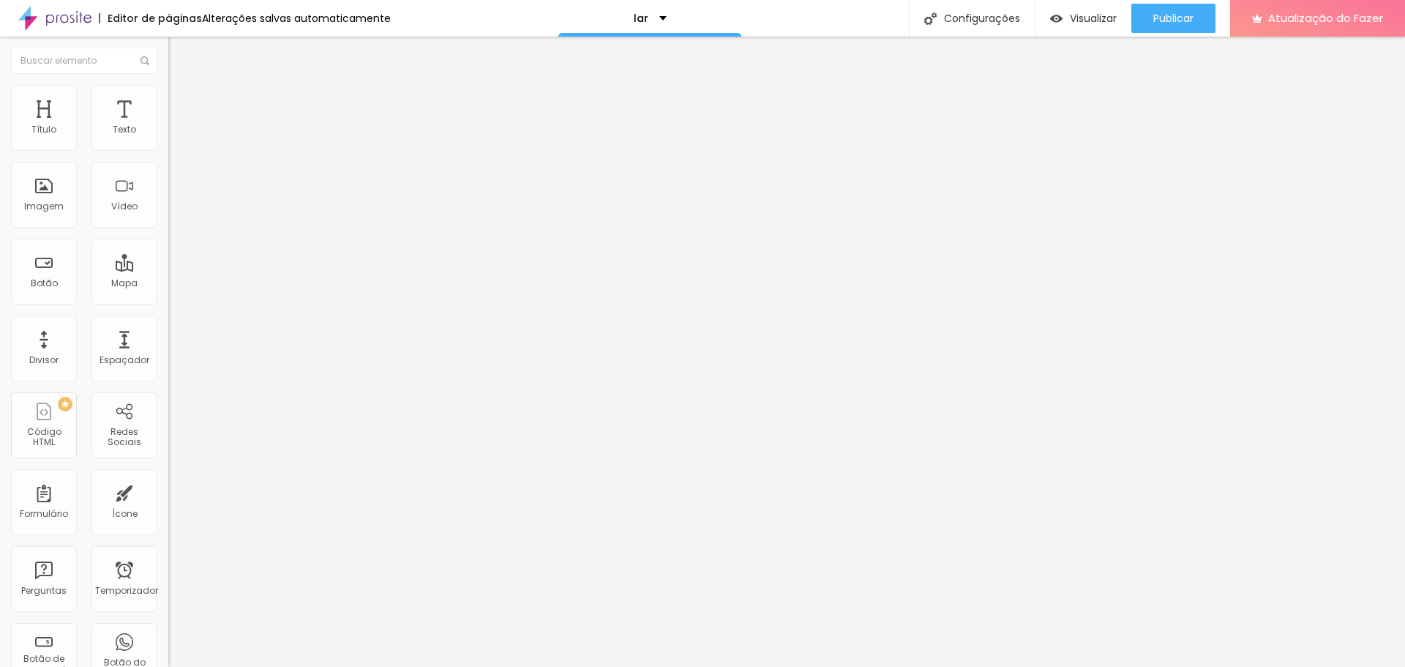
type input "37"
type input "36"
type input "35"
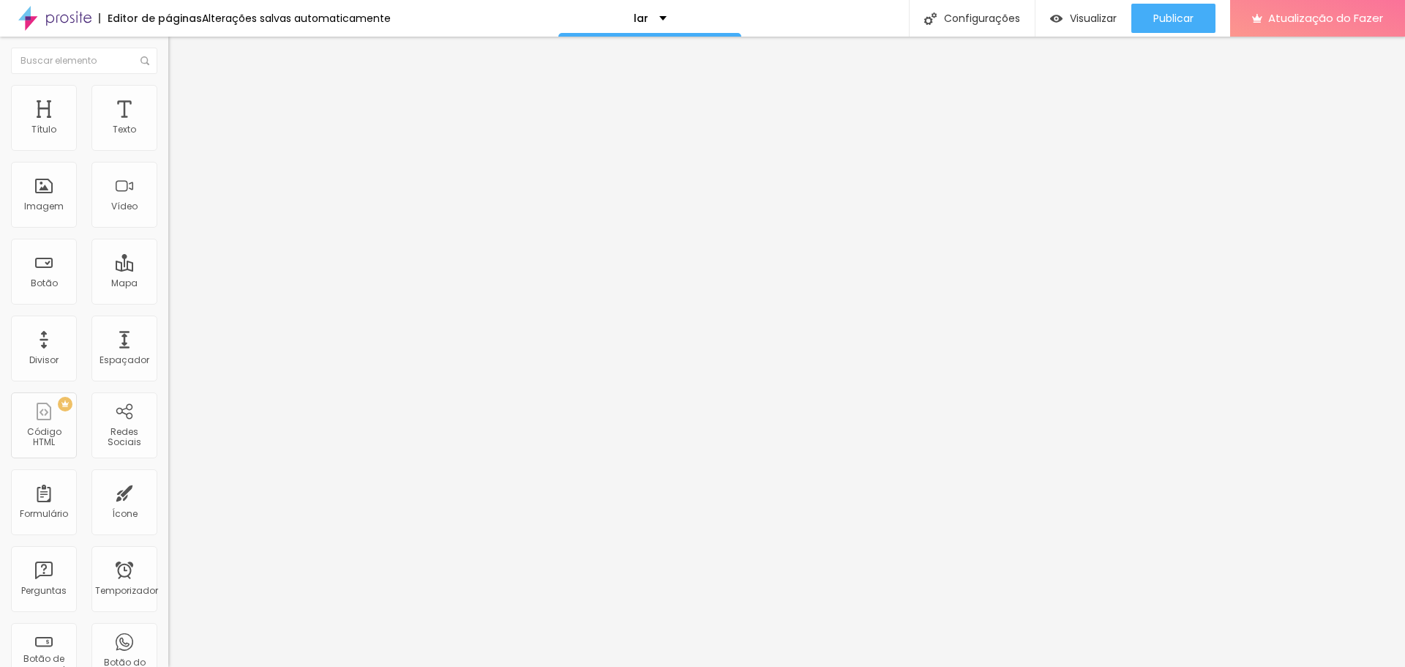
type input "34"
type input "33"
type input "32"
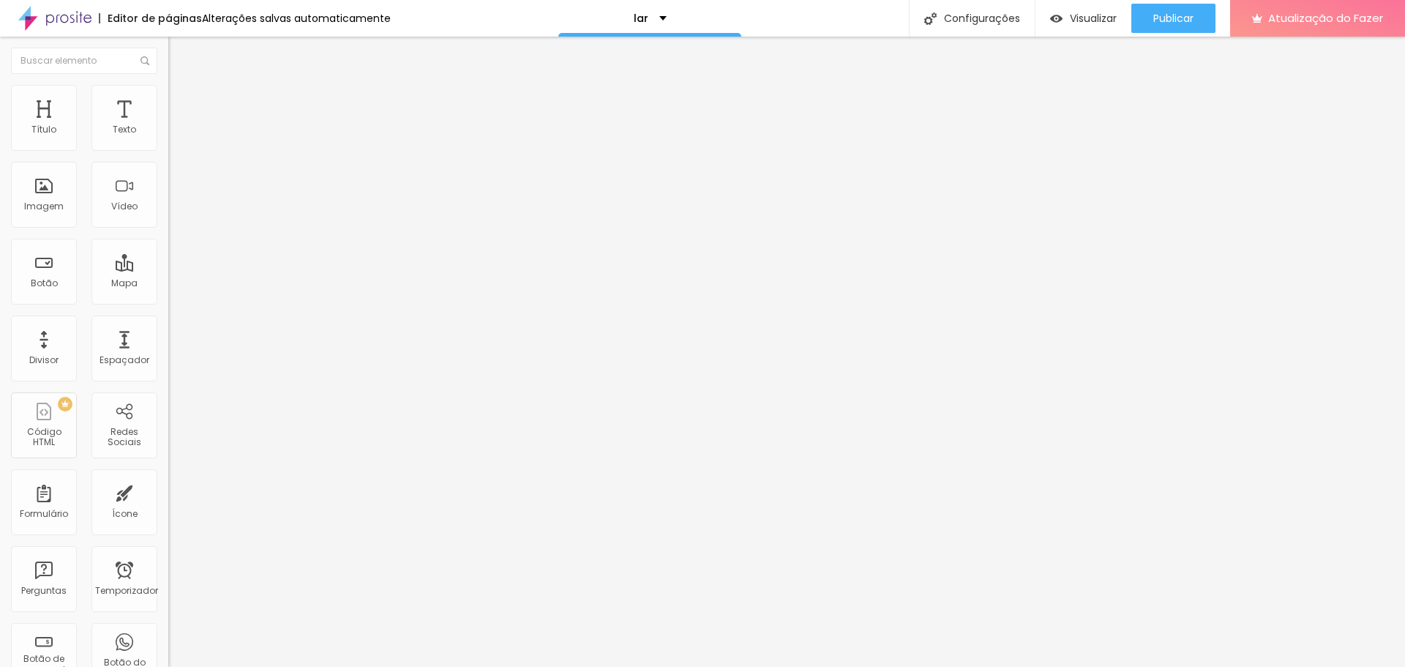
type input "32"
type input "31"
type input "30"
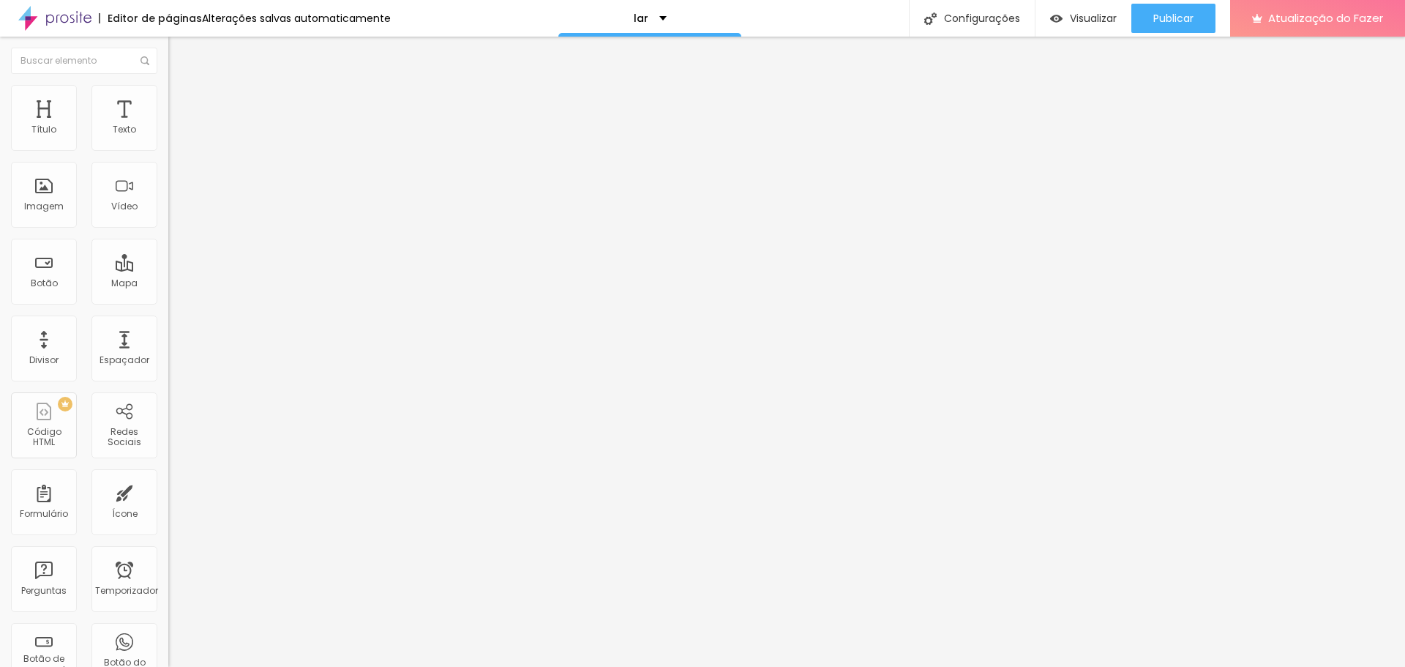
type input "29"
type input "27"
type input "25"
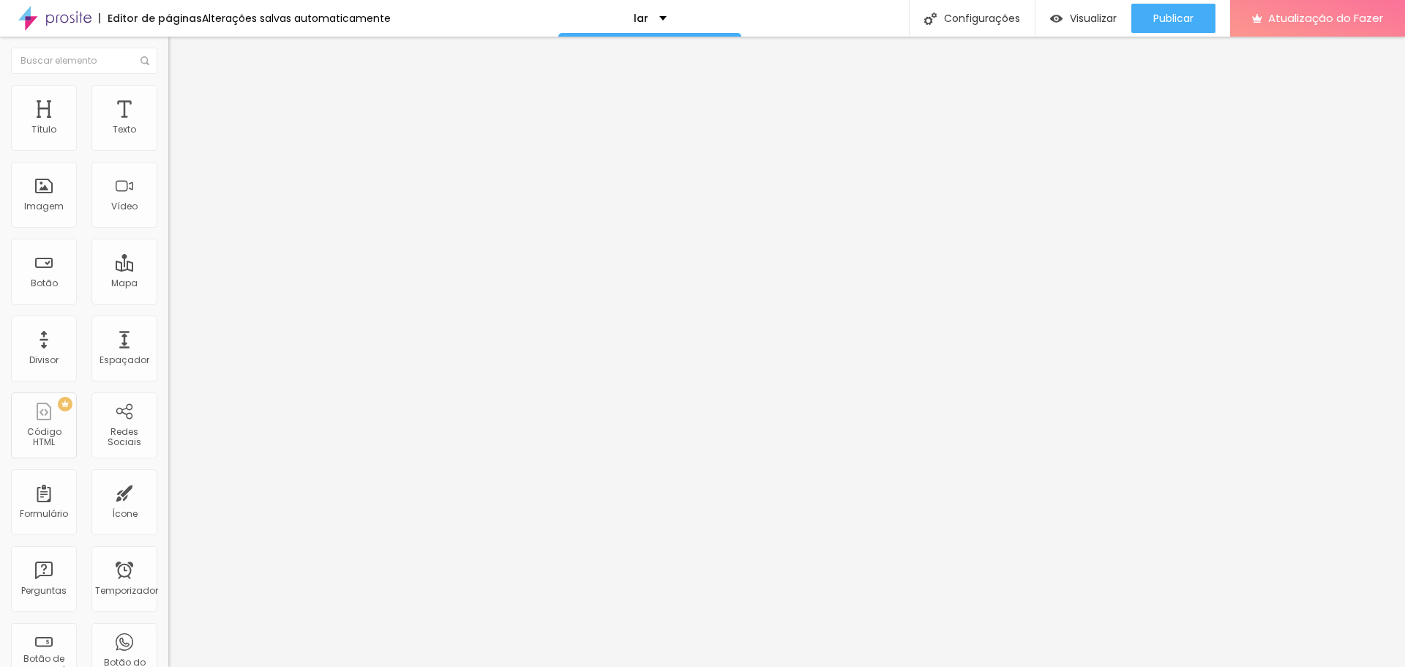
type input "25"
type input "21"
type input "20"
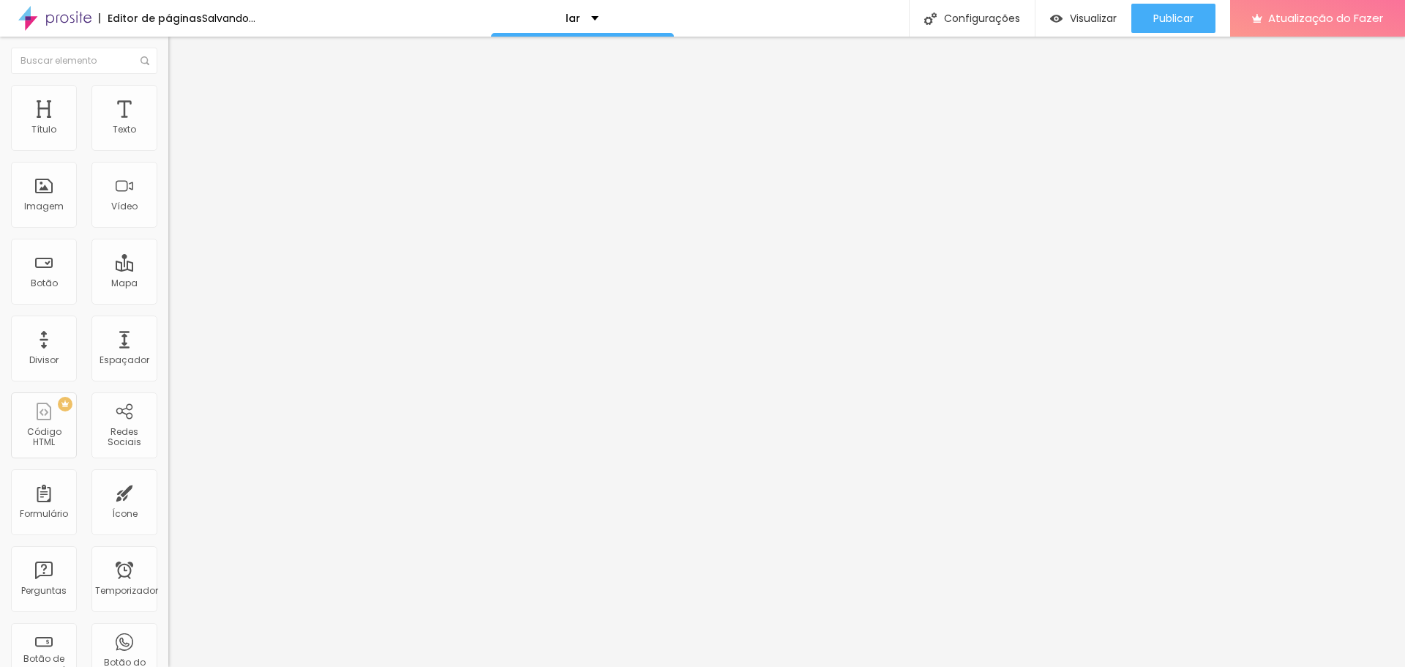
type input "22"
type input "23"
drag, startPoint x: 72, startPoint y: 310, endPoint x: 44, endPoint y: 309, distance: 27.8
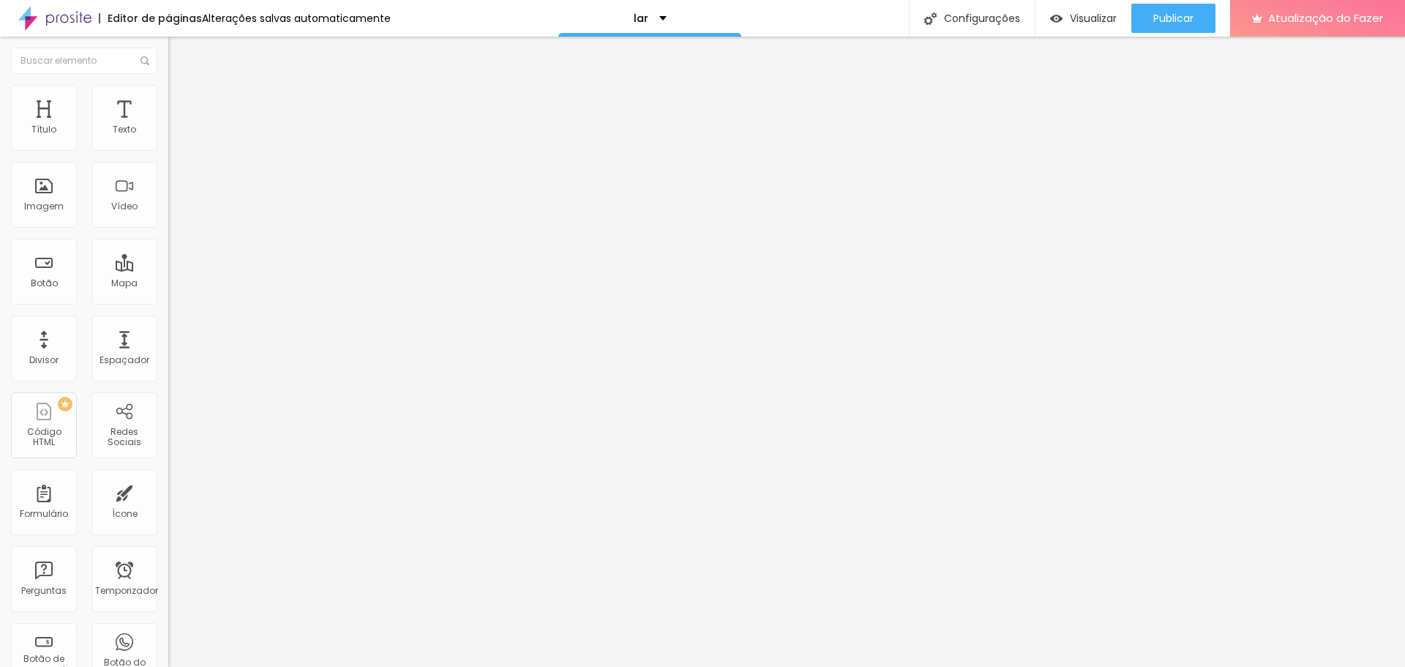
type input "23"
click at [168, 345] on input "range" at bounding box center [215, 351] width 94 height 12
type input "29"
click at [168, 269] on input "range" at bounding box center [215, 275] width 94 height 12
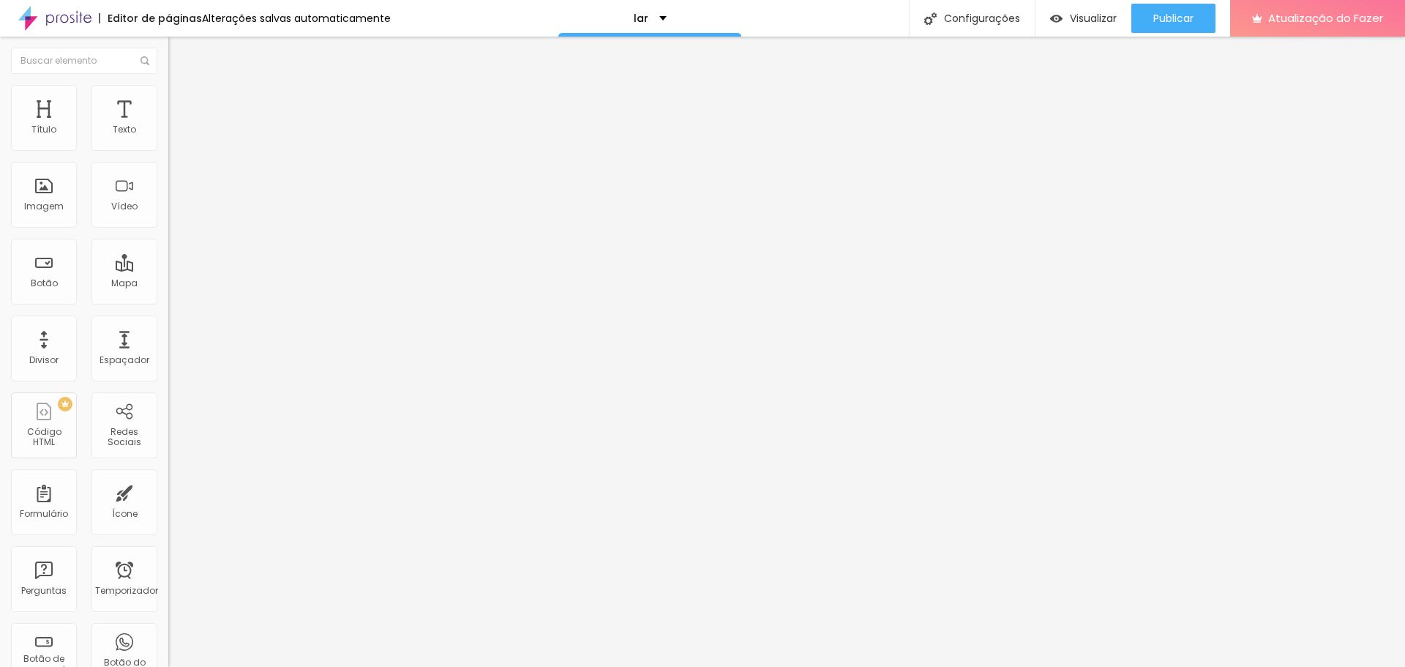
type input "32"
type input "31"
type input "30"
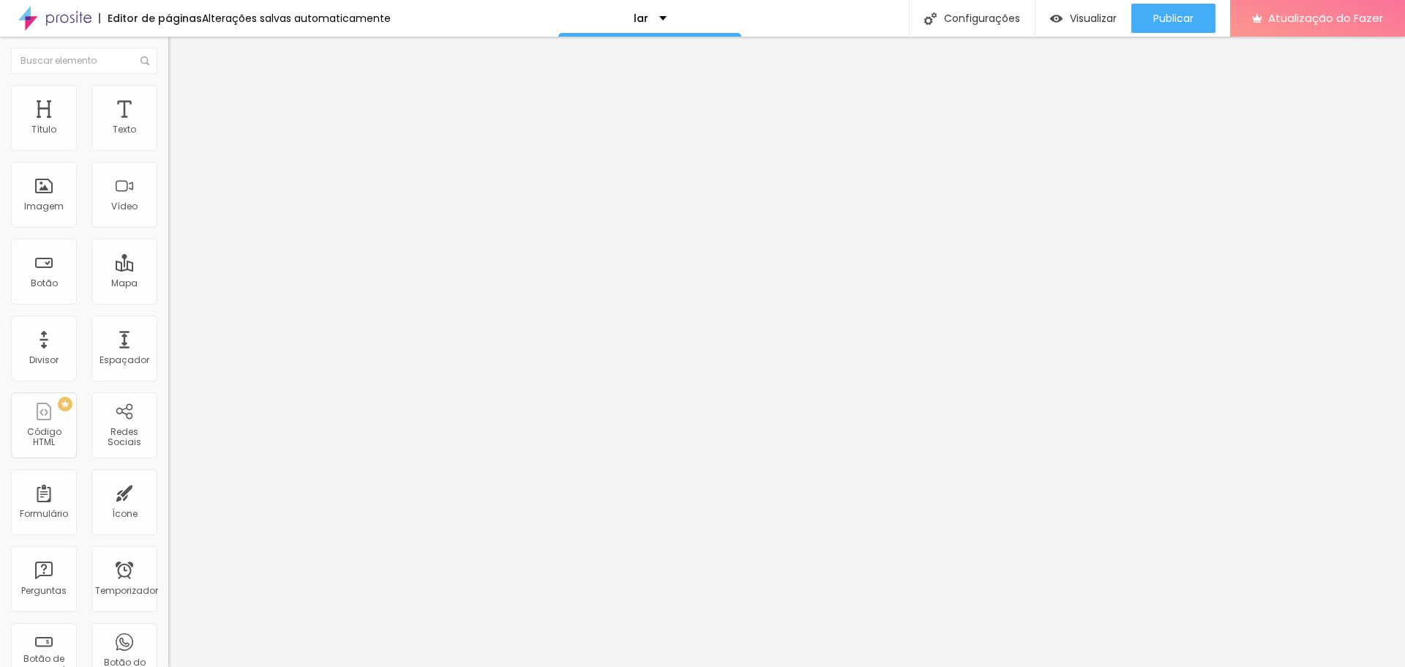
type input "30"
type input "29"
type input "28"
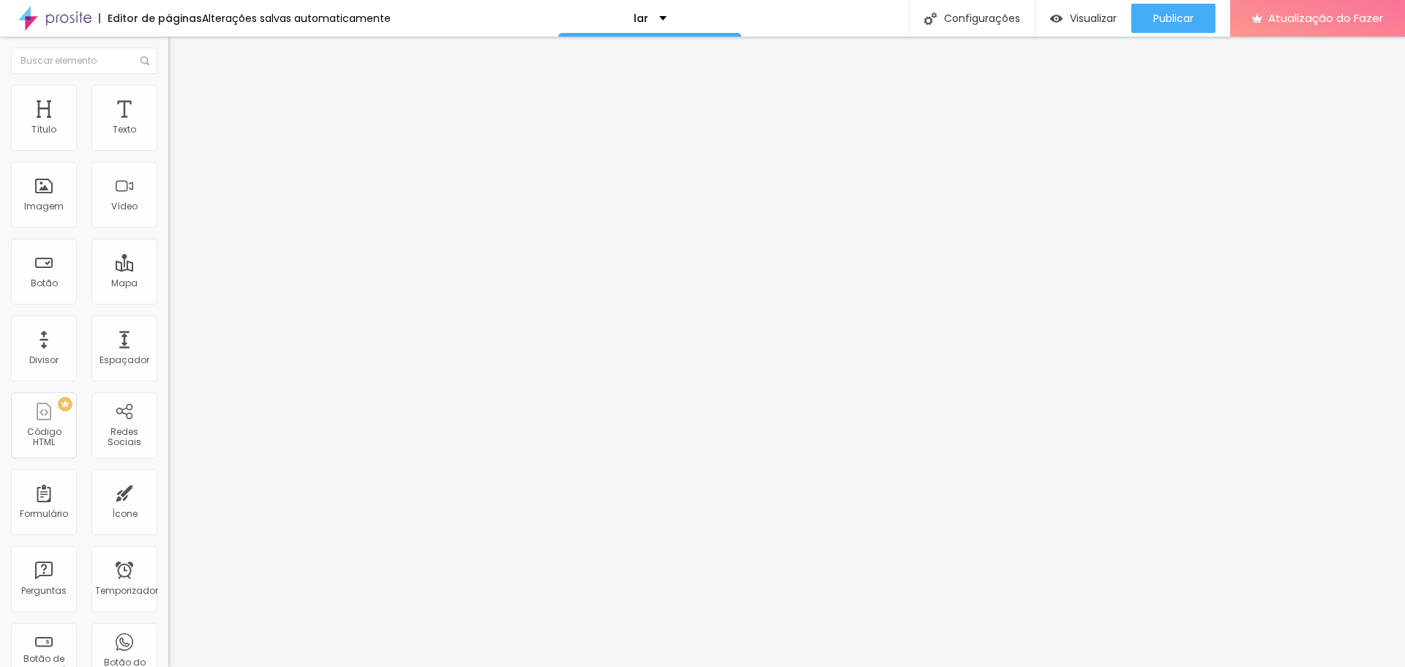
type input "27"
type input "26"
type input "27"
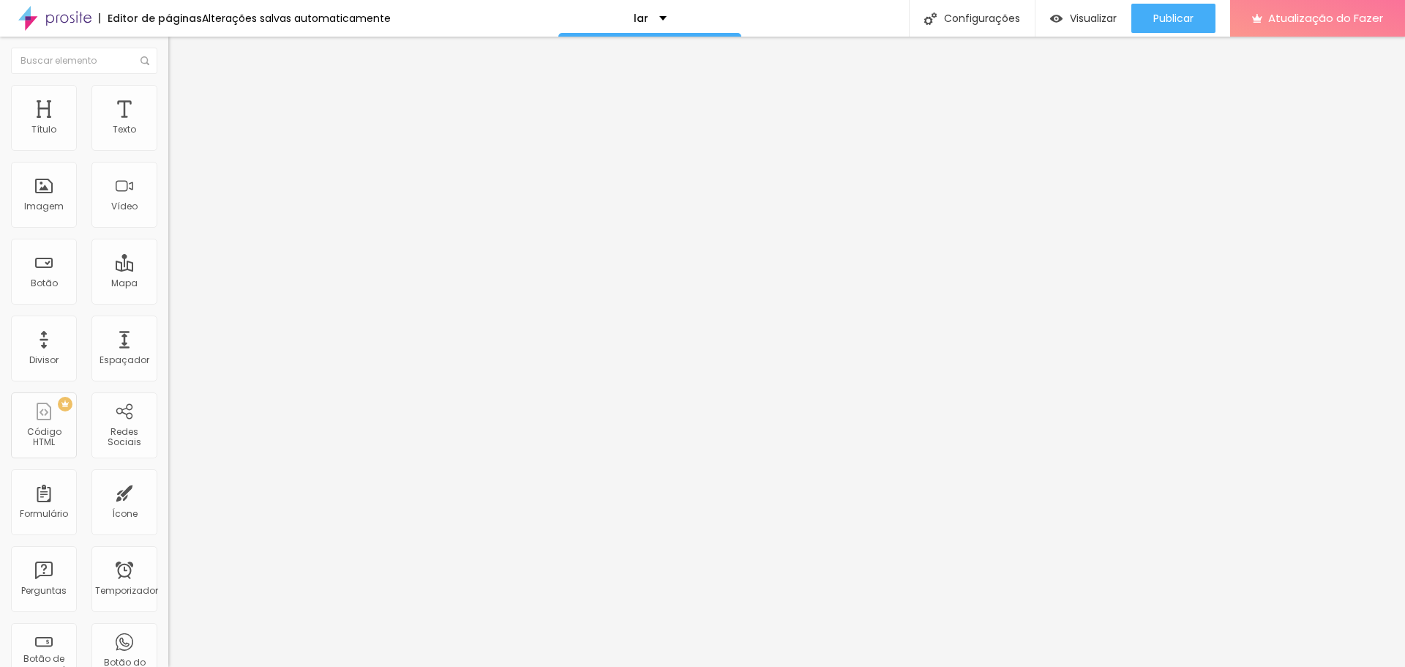
type input "27"
type input "30"
type input "31"
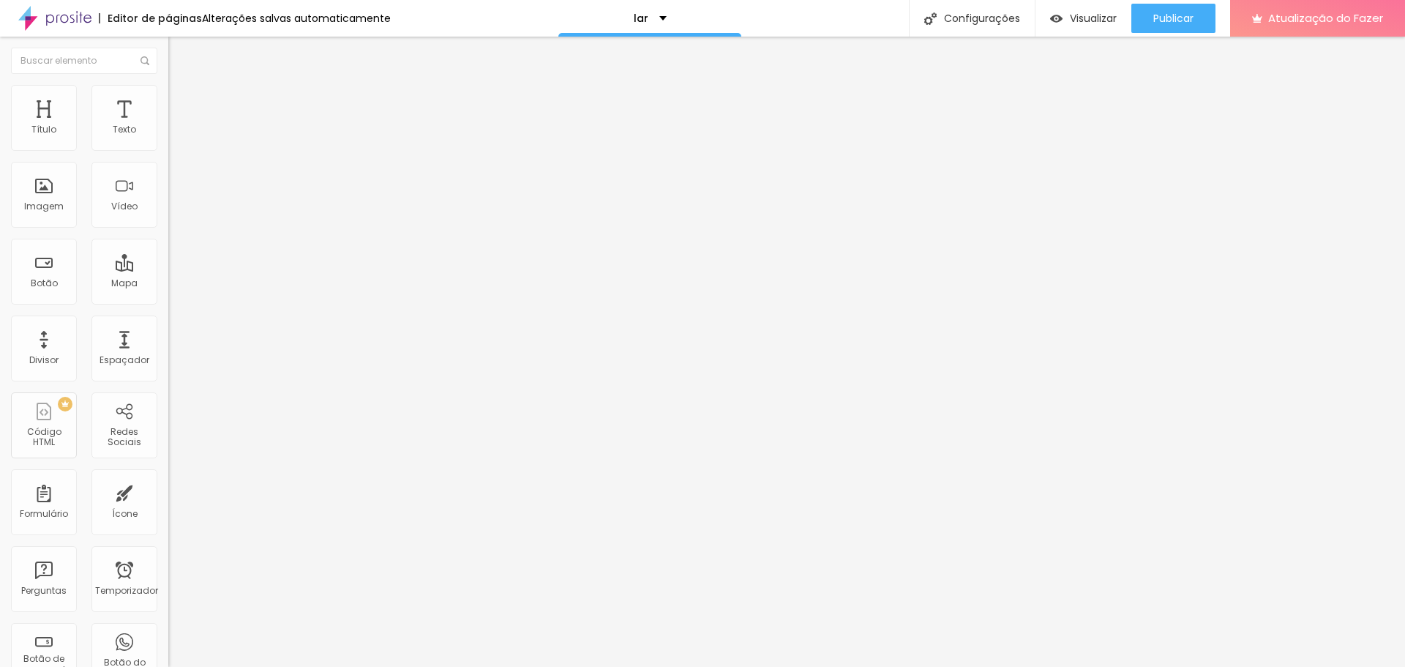
type input "32"
drag, startPoint x: 112, startPoint y: 143, endPoint x: 152, endPoint y: 154, distance: 41.7
type input "32"
click at [168, 269] on input "range" at bounding box center [215, 275] width 94 height 12
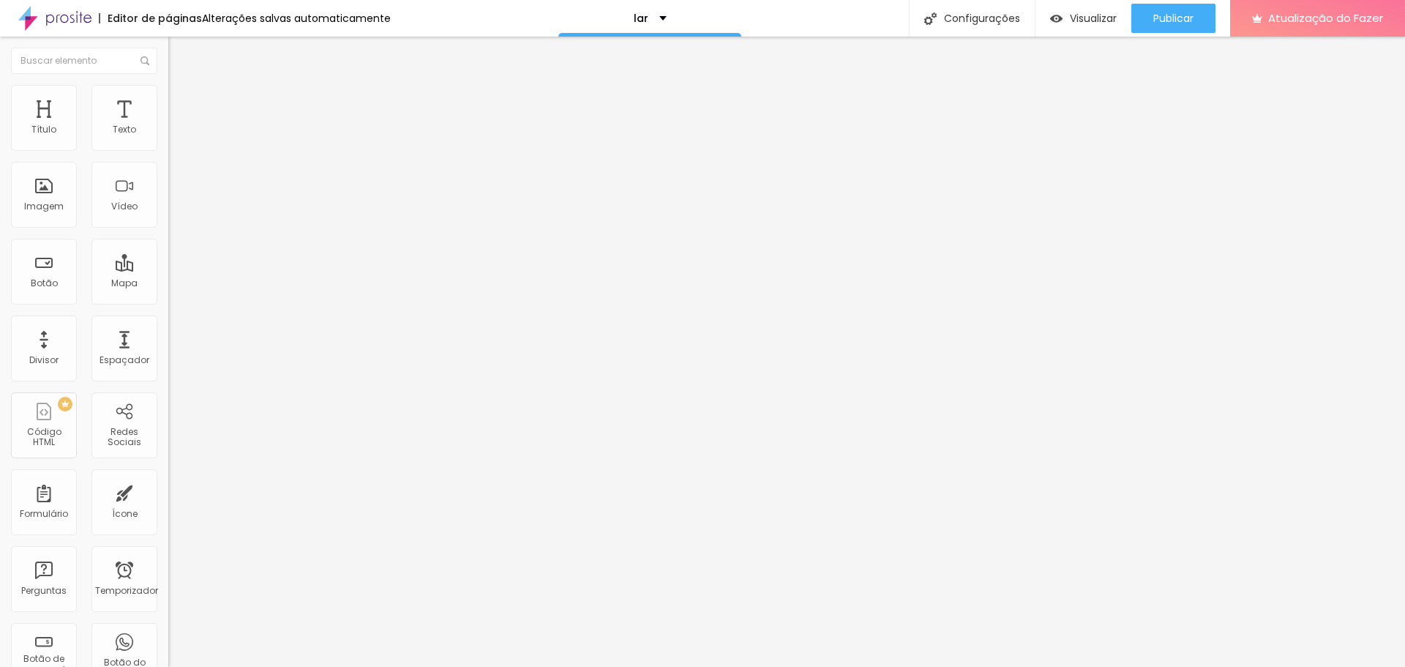
type input "99"
type input "98"
type input "96"
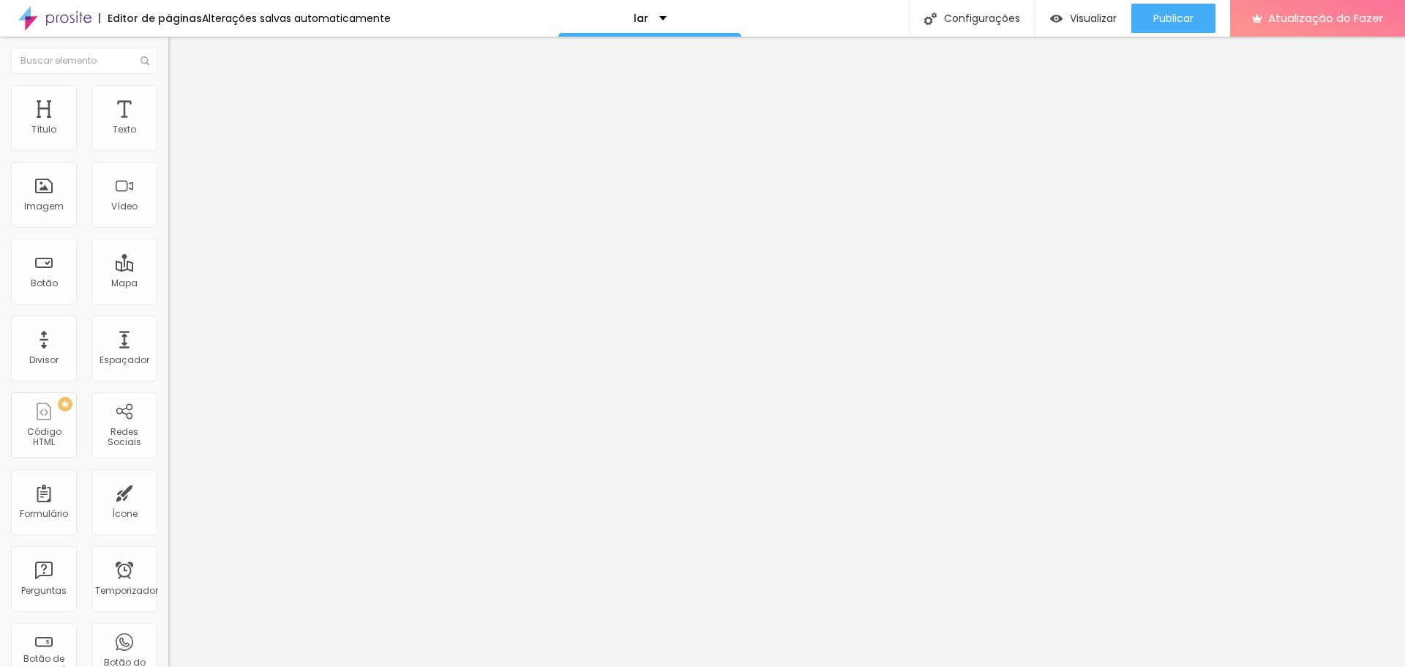
type input "96"
type input "95"
type input "93"
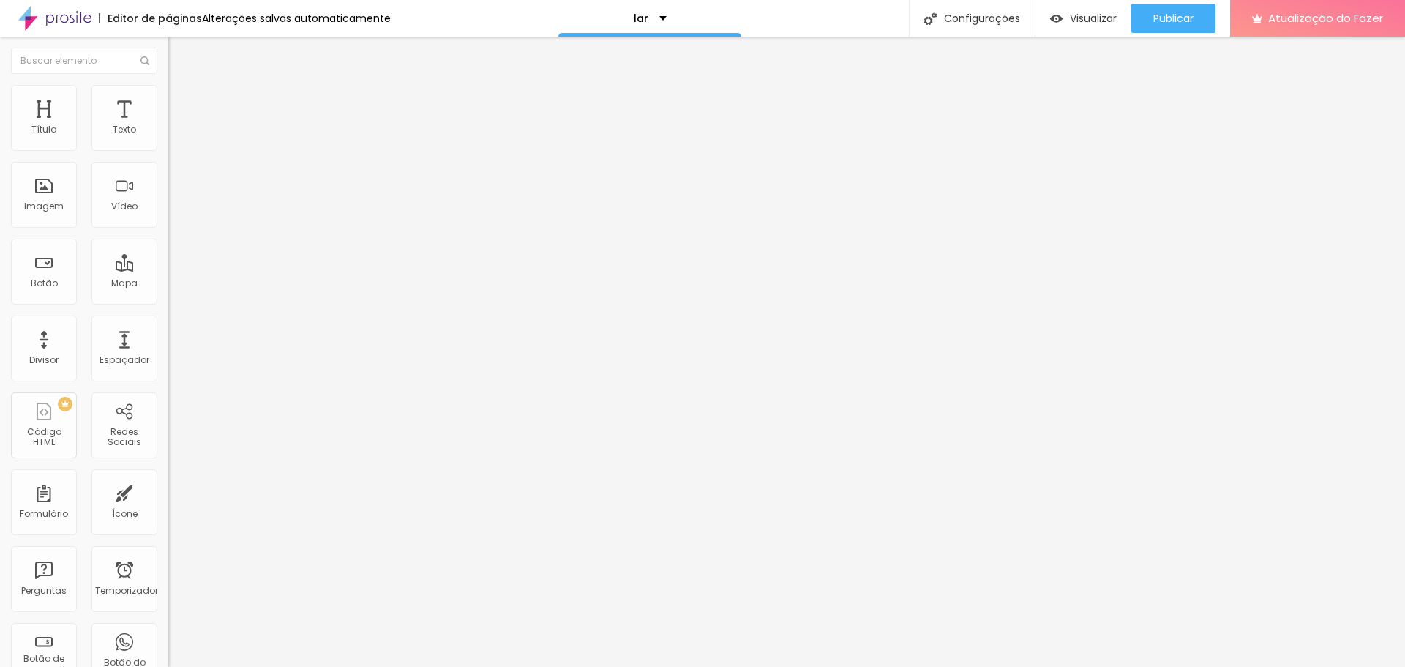
type input "92"
type input "91"
drag, startPoint x: 124, startPoint y: 307, endPoint x: 114, endPoint y: 307, distance: 9.5
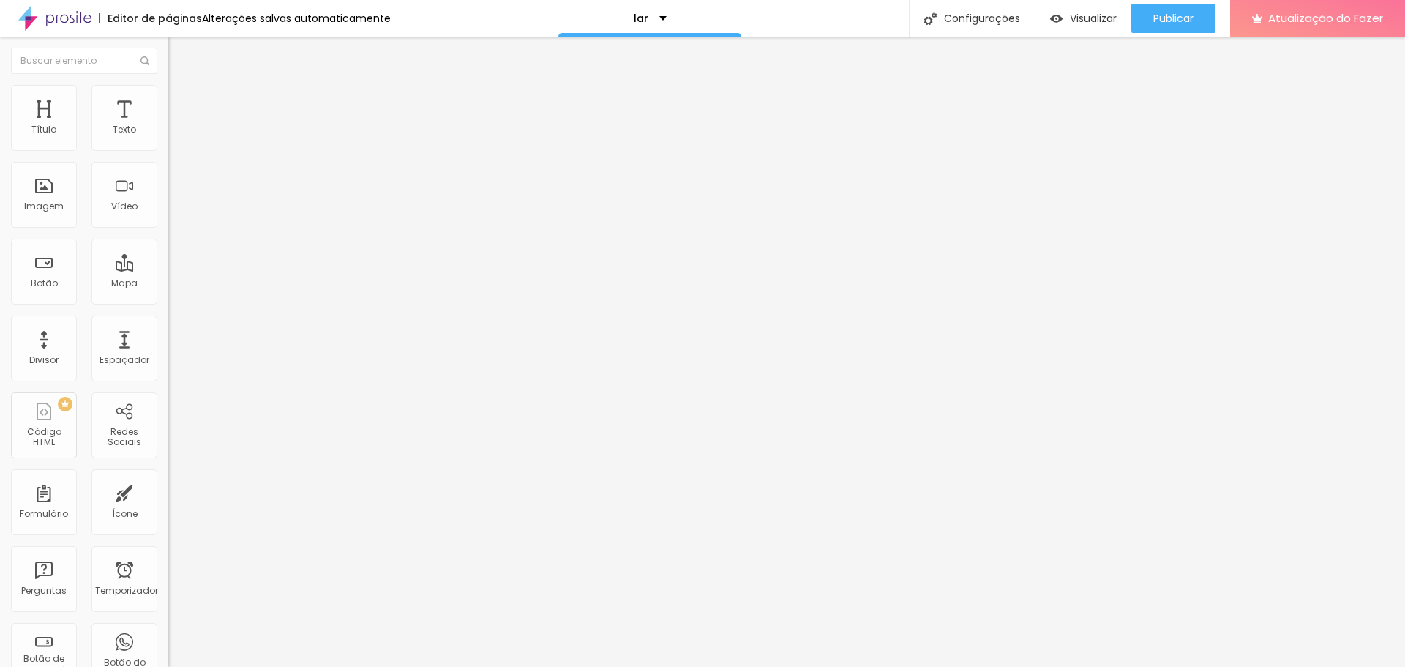
type input "91"
click at [168, 345] on input "range" at bounding box center [215, 351] width 94 height 12
type input "7.3"
click at [168, 552] on input "range" at bounding box center [215, 558] width 94 height 12
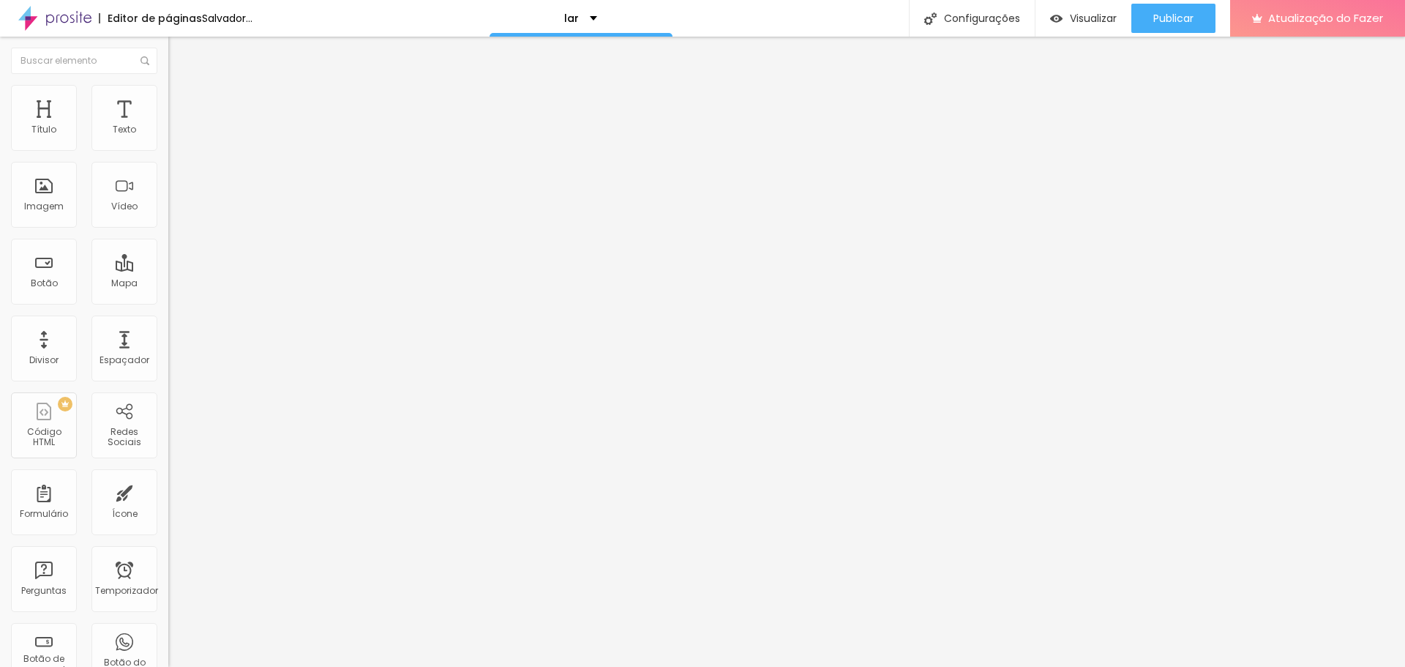
type input "9.2"
type input "9.9"
type input "8.9"
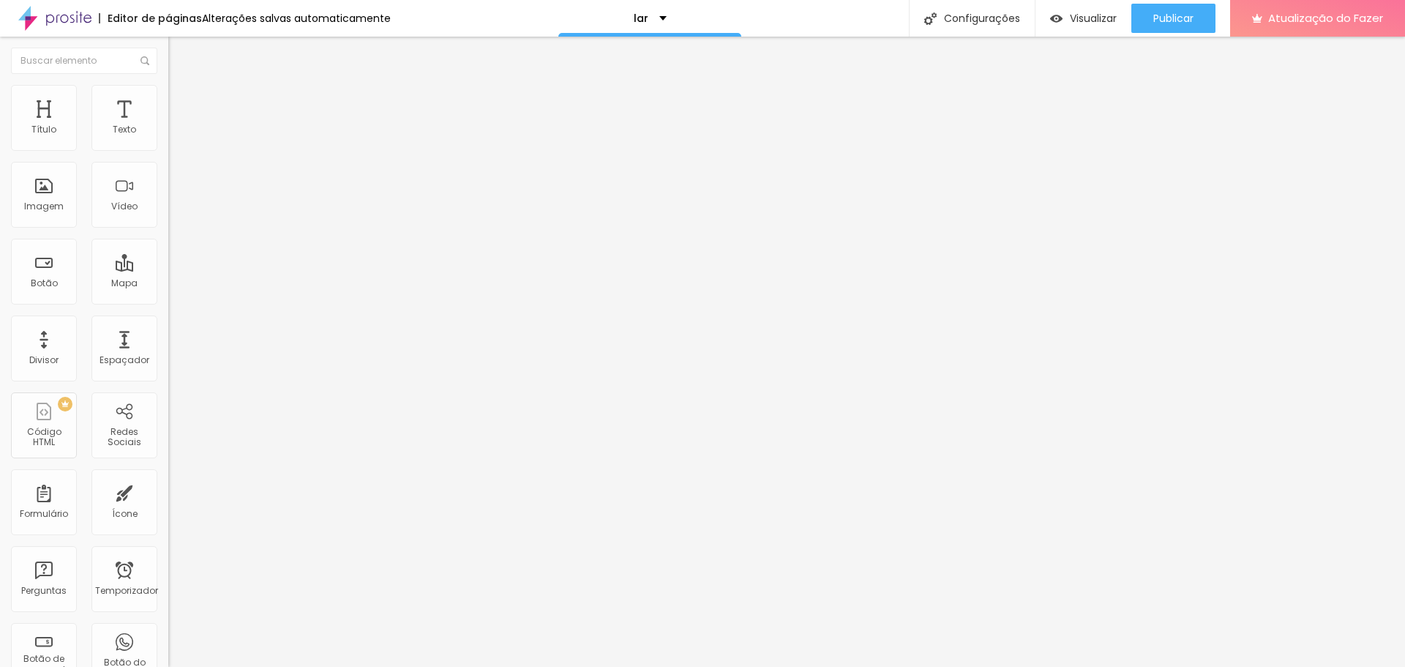
type input "8.9"
type input "7.6"
type input "6.7"
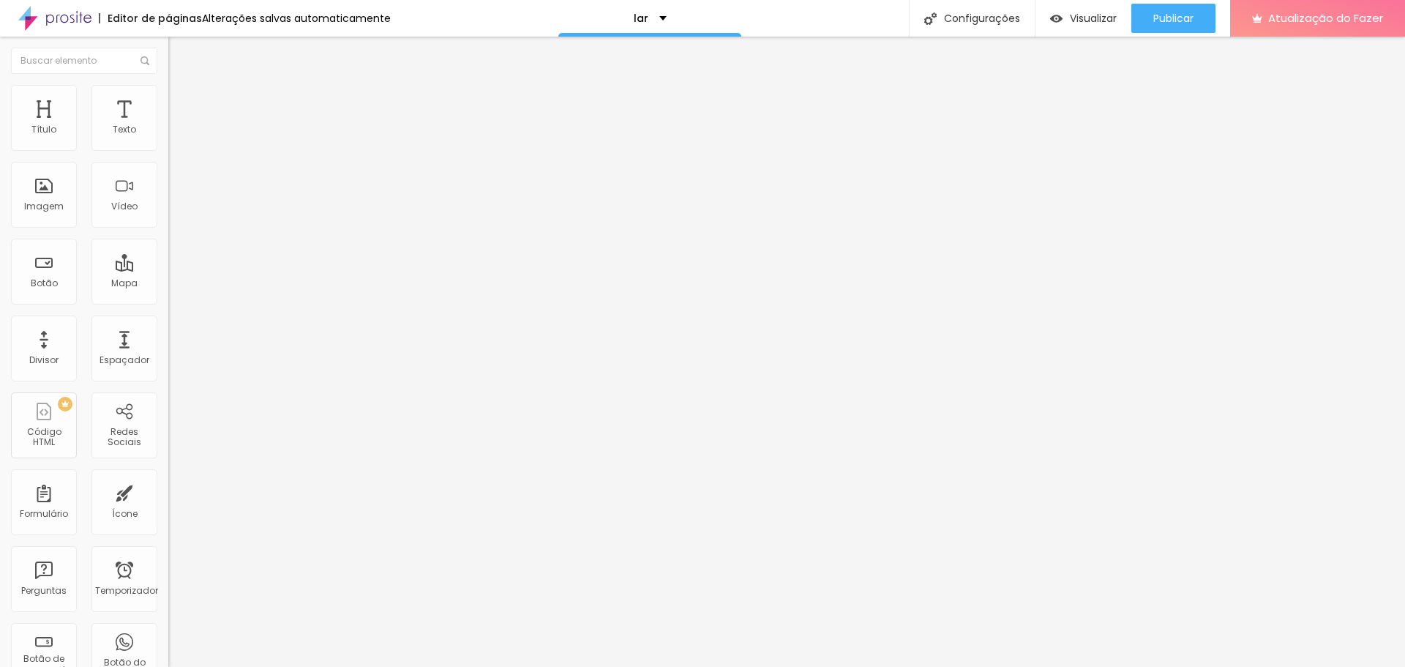
type input "6.4"
type input "6.1"
type input "5.6"
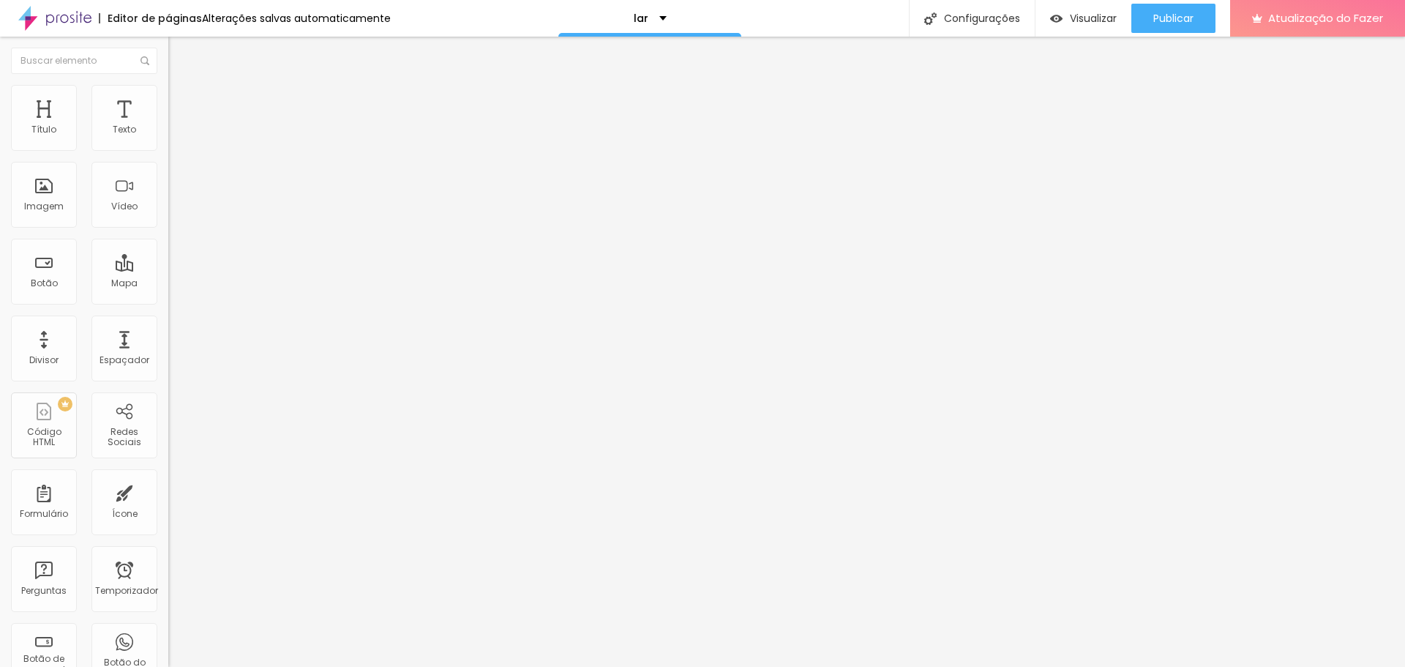
type input "5.6"
type input "5.3"
type input "4.9"
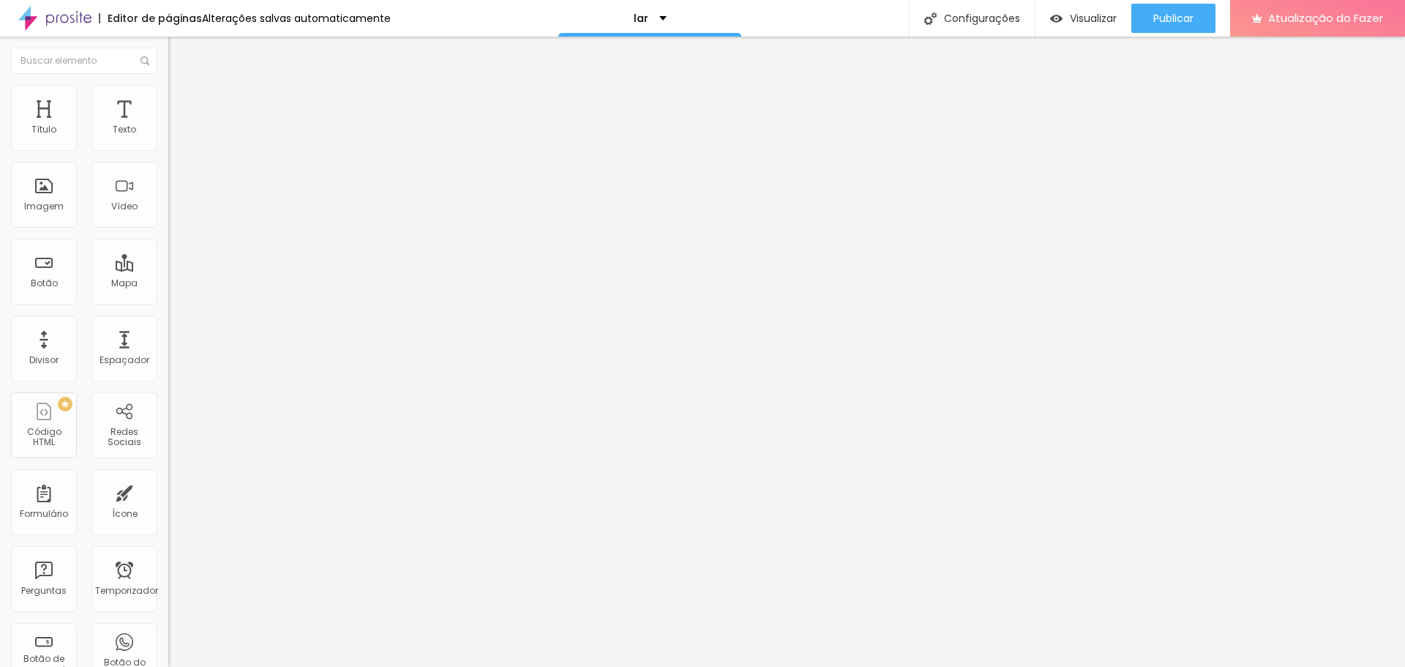
type input "4.8"
type input "4.4"
type input "3.6"
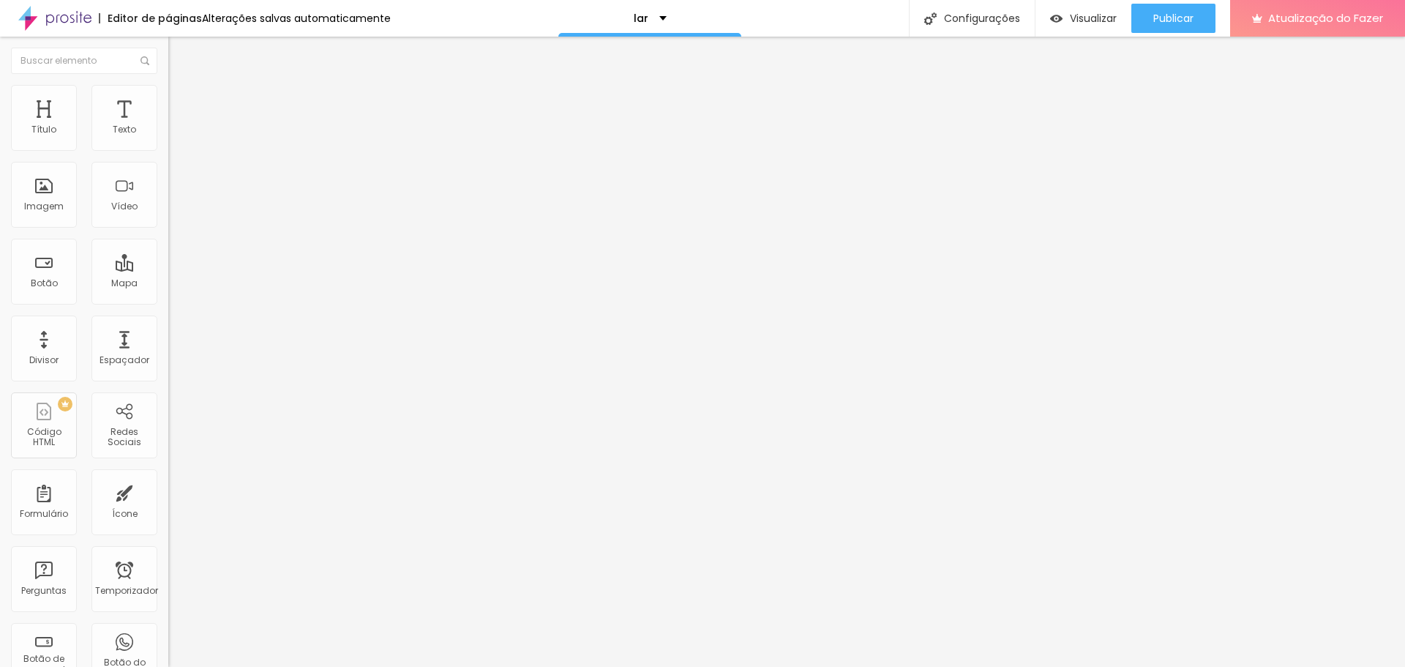
type input "3.6"
type input "3.1"
drag, startPoint x: 67, startPoint y: 338, endPoint x: 51, endPoint y: 337, distance: 15.4
click at [168, 552] on input "range" at bounding box center [215, 558] width 94 height 12
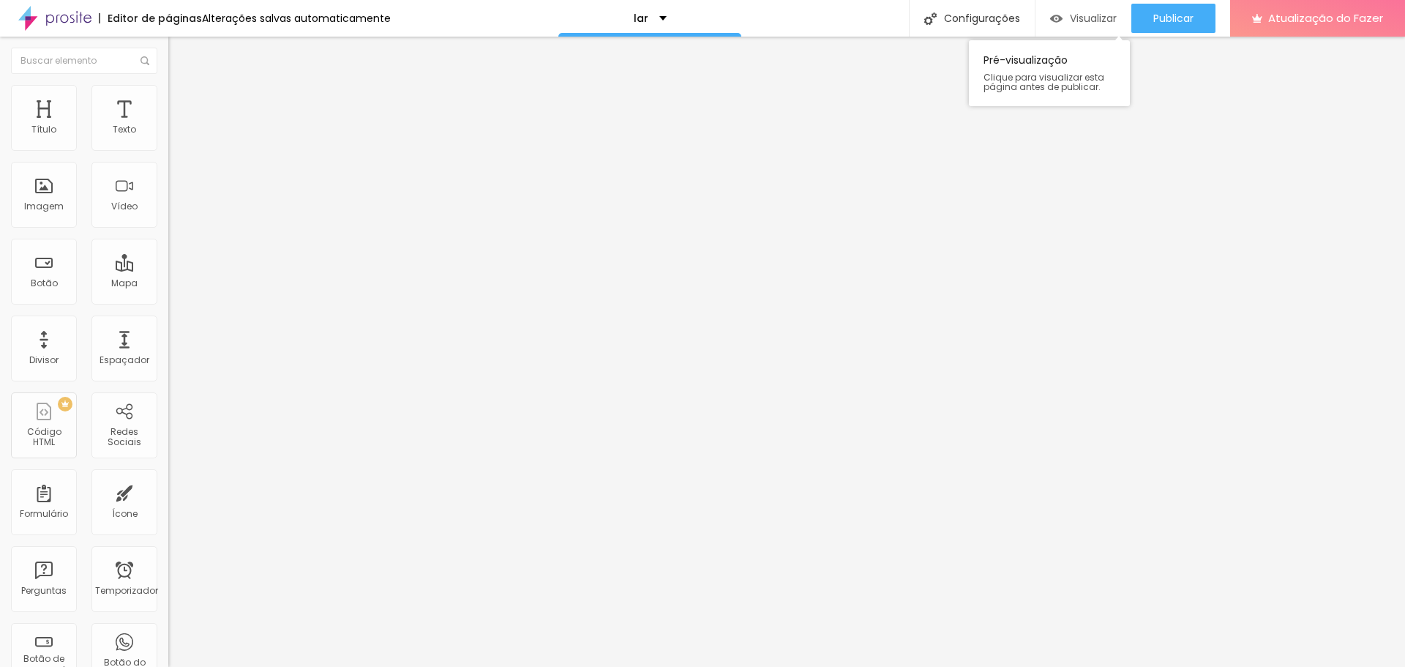
click at [1089, 18] on font "Visualizar" at bounding box center [1093, 18] width 47 height 15
click at [53, 208] on font "Imagem" at bounding box center [44, 206] width 40 height 12
click at [48, 198] on div "Imagem" at bounding box center [44, 195] width 66 height 66
click at [177, 126] on font "Trocar imagem" at bounding box center [212, 119] width 71 height 12
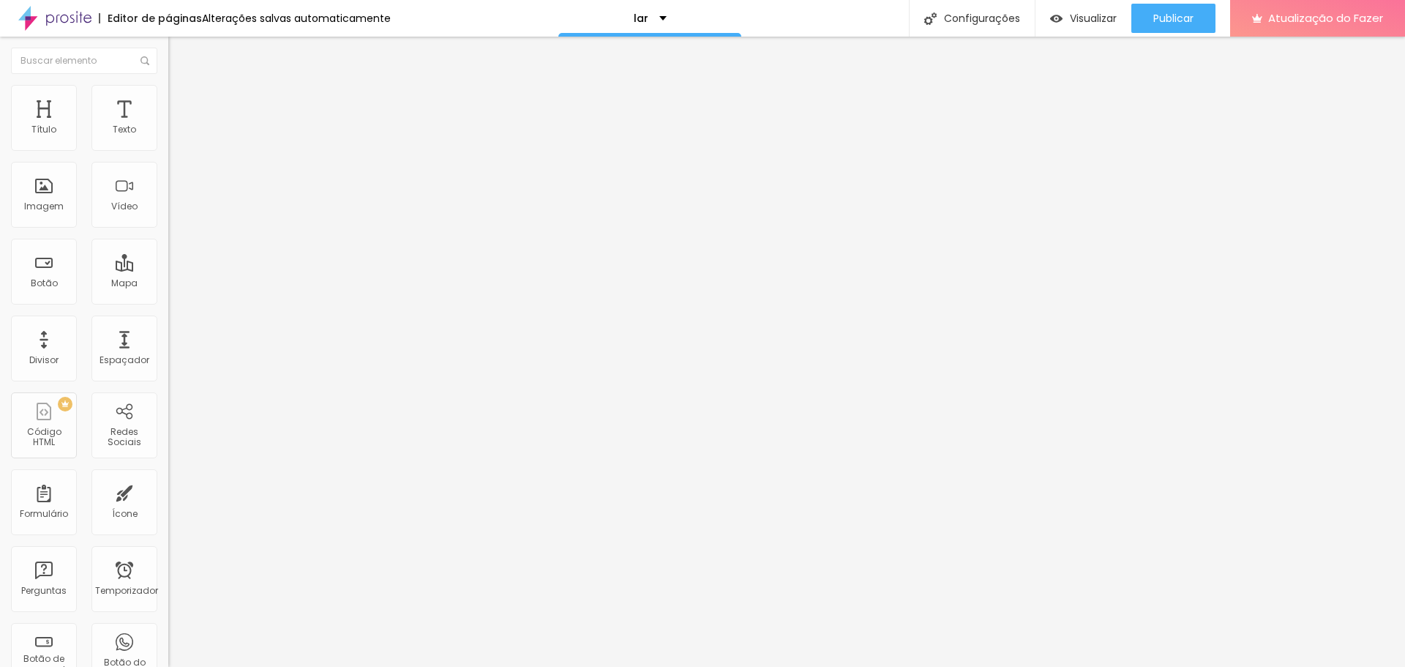
click at [177, 126] on font "Trocar imagem" at bounding box center [212, 119] width 71 height 12
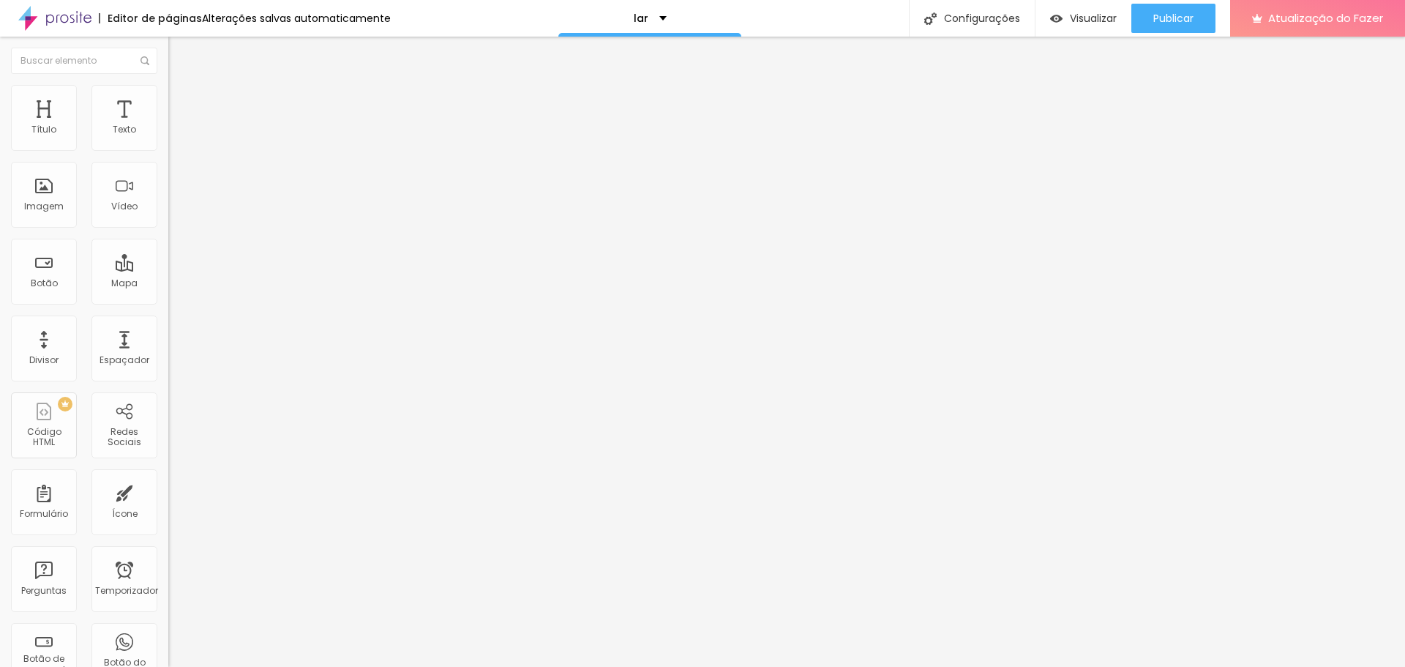
click at [48, 189] on div "Imagem" at bounding box center [44, 195] width 66 height 66
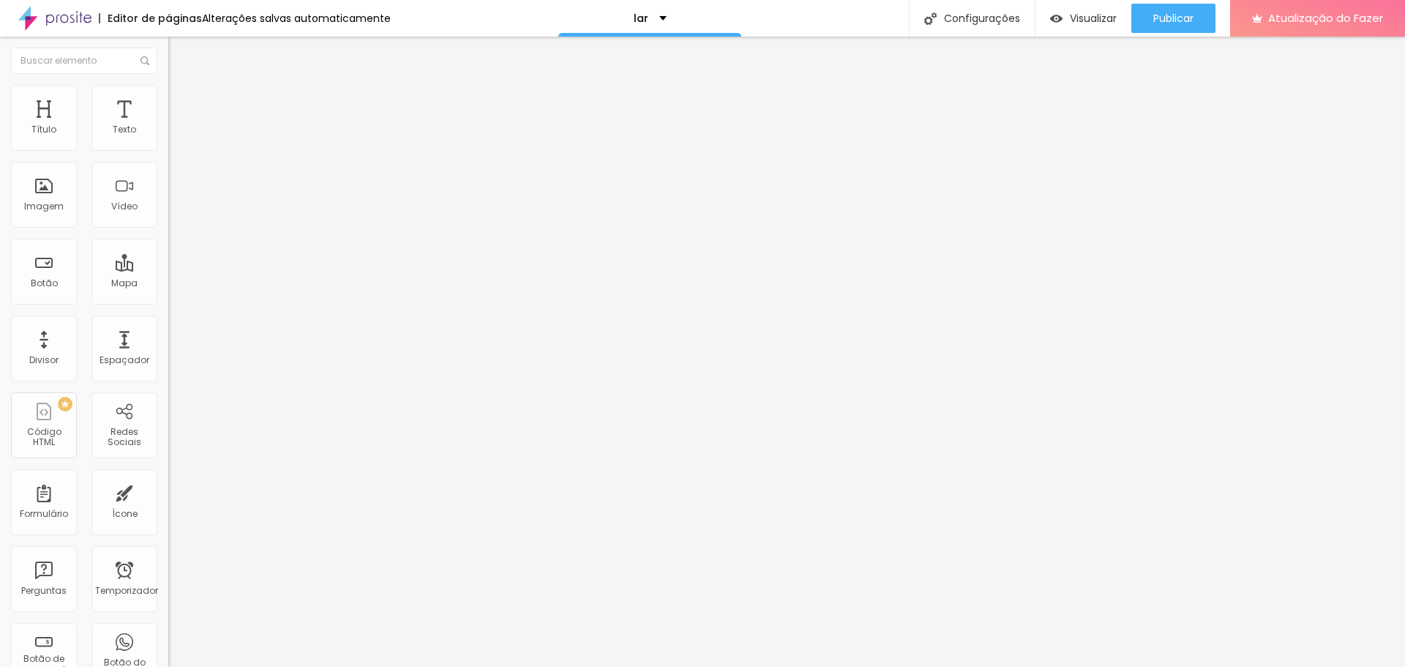
click at [177, 126] on font "Trocar imagem" at bounding box center [212, 119] width 71 height 12
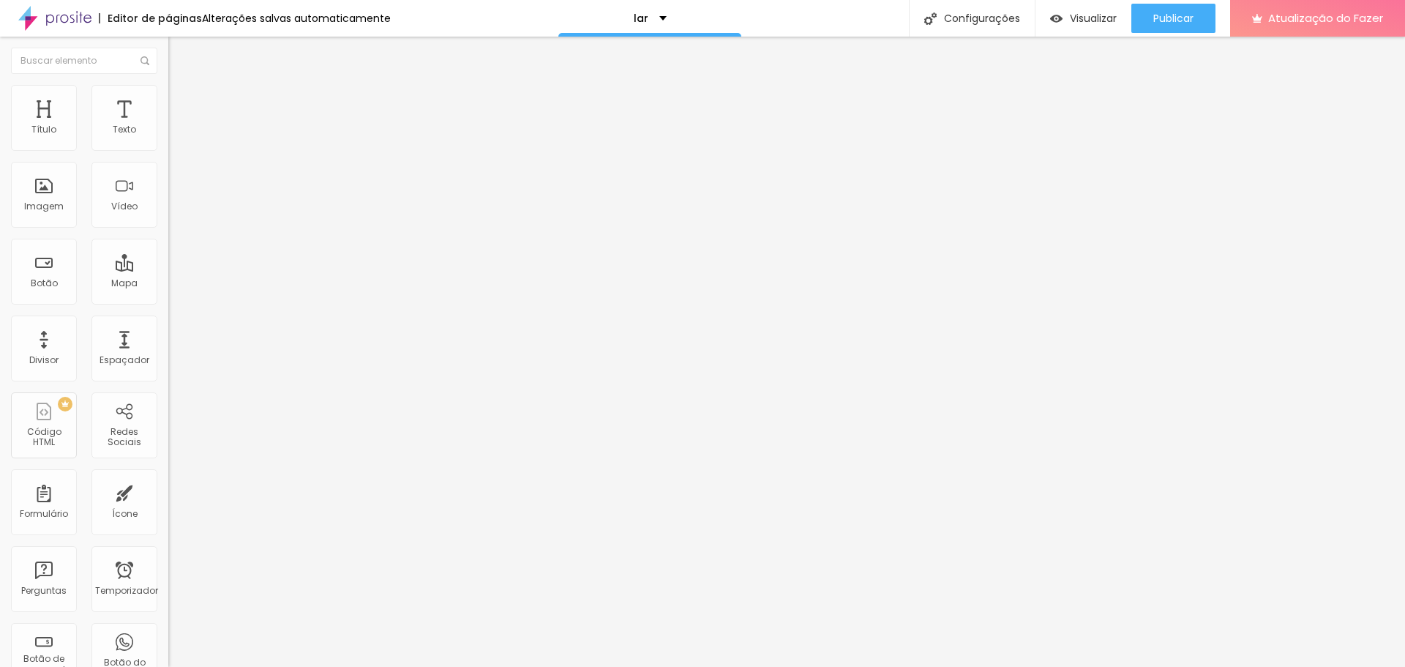
click at [177, 126] on font "Trocar imagem" at bounding box center [212, 119] width 71 height 12
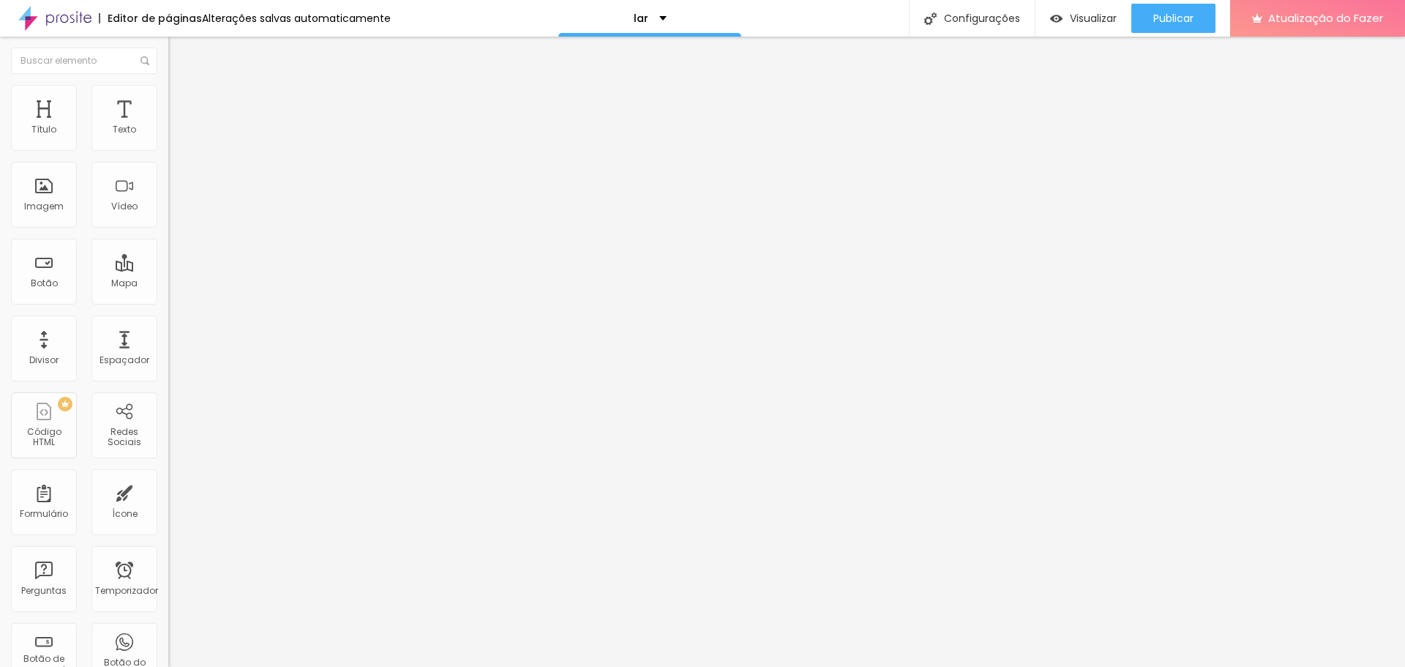
click at [48, 201] on font "Imagem" at bounding box center [44, 206] width 40 height 12
click at [177, 126] on font "Trocar imagem" at bounding box center [212, 119] width 71 height 12
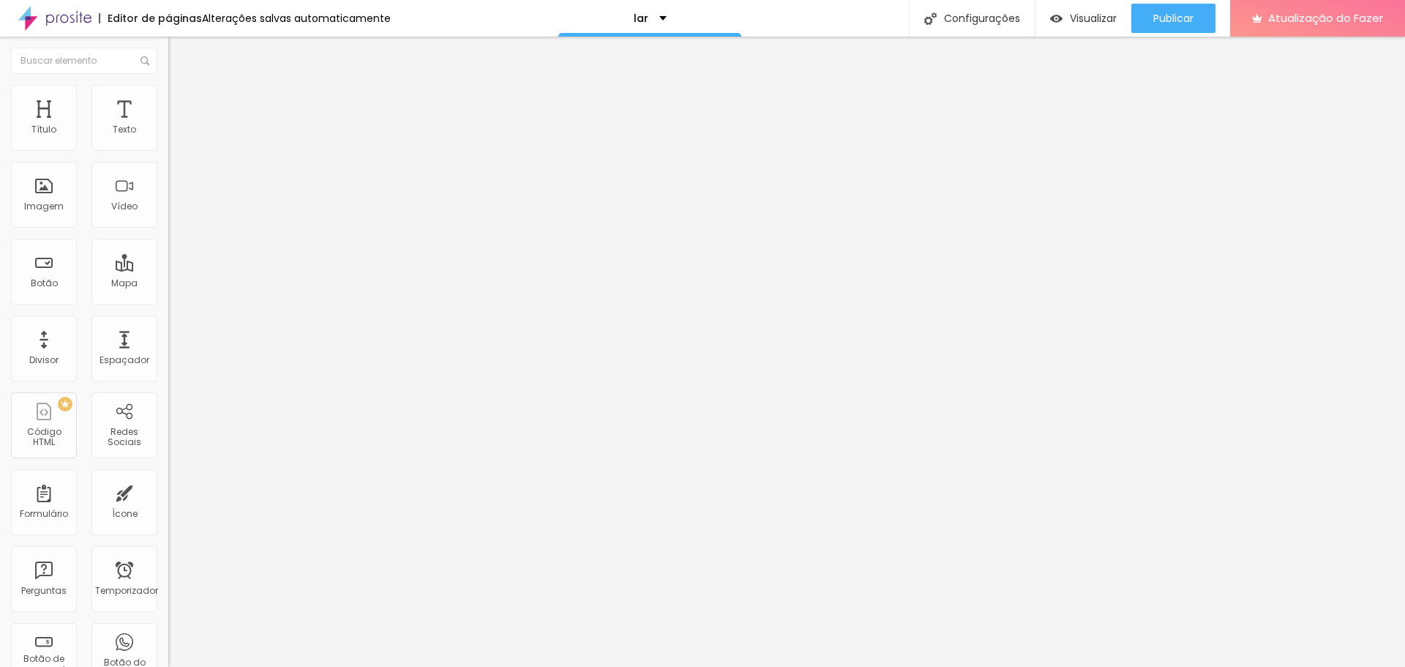
click at [177, 126] on font "Trocar imagem" at bounding box center [212, 119] width 71 height 12
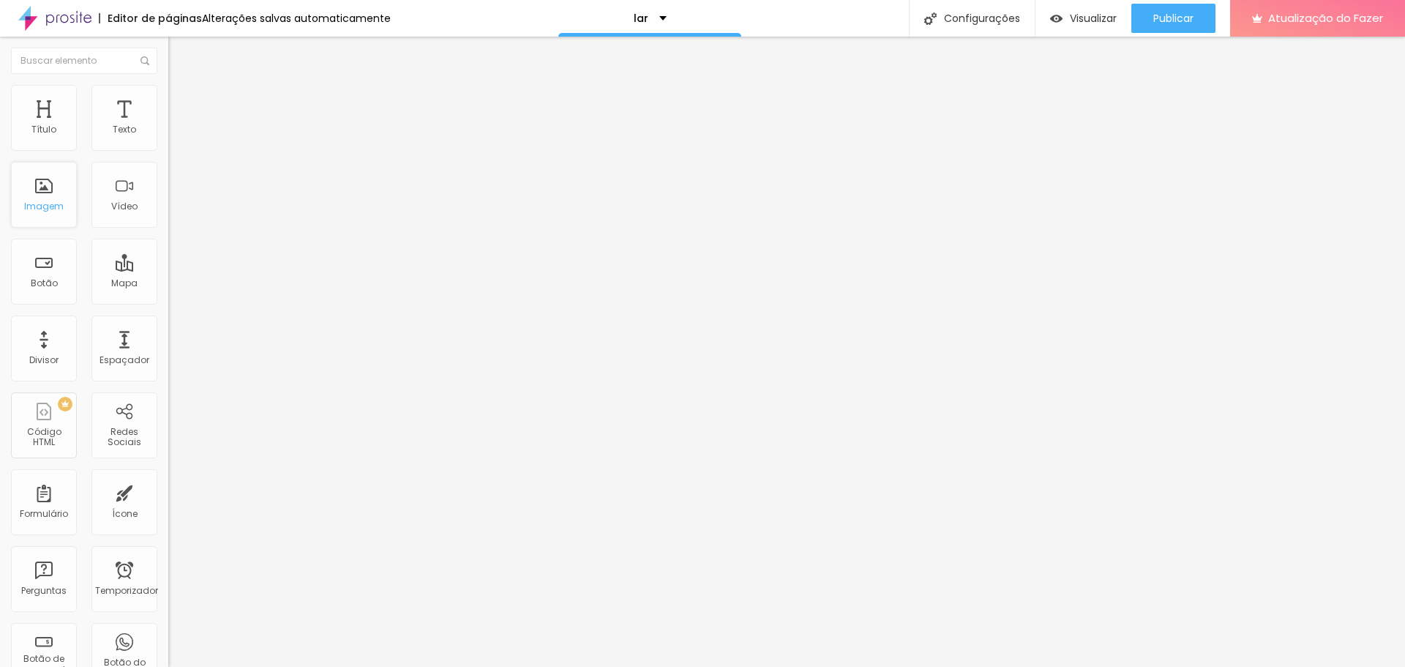
click at [50, 206] on font "Imagem" at bounding box center [44, 206] width 40 height 12
click at [168, 124] on div "Trocar imagem" at bounding box center [252, 119] width 168 height 10
click at [168, 126] on span "Trocar imagem" at bounding box center [208, 119] width 80 height 12
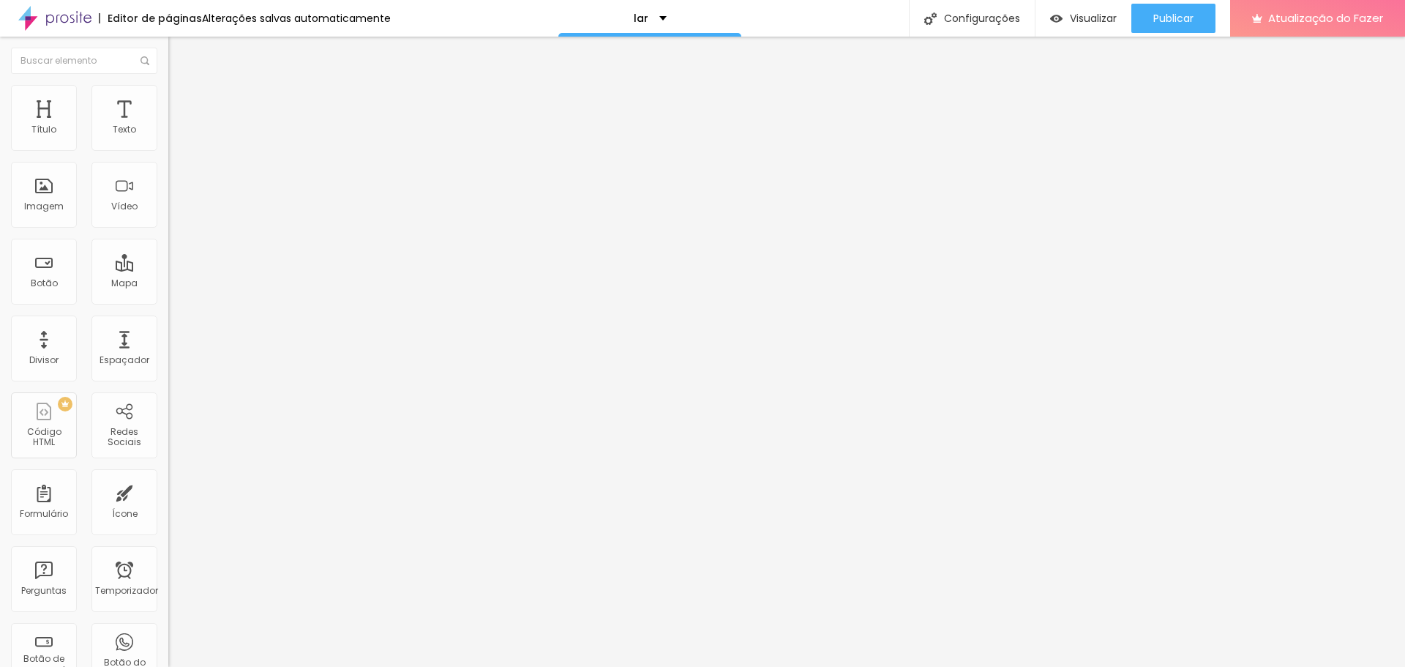
drag, startPoint x: 154, startPoint y: 195, endPoint x: 1026, endPoint y: 552, distance: 941.4
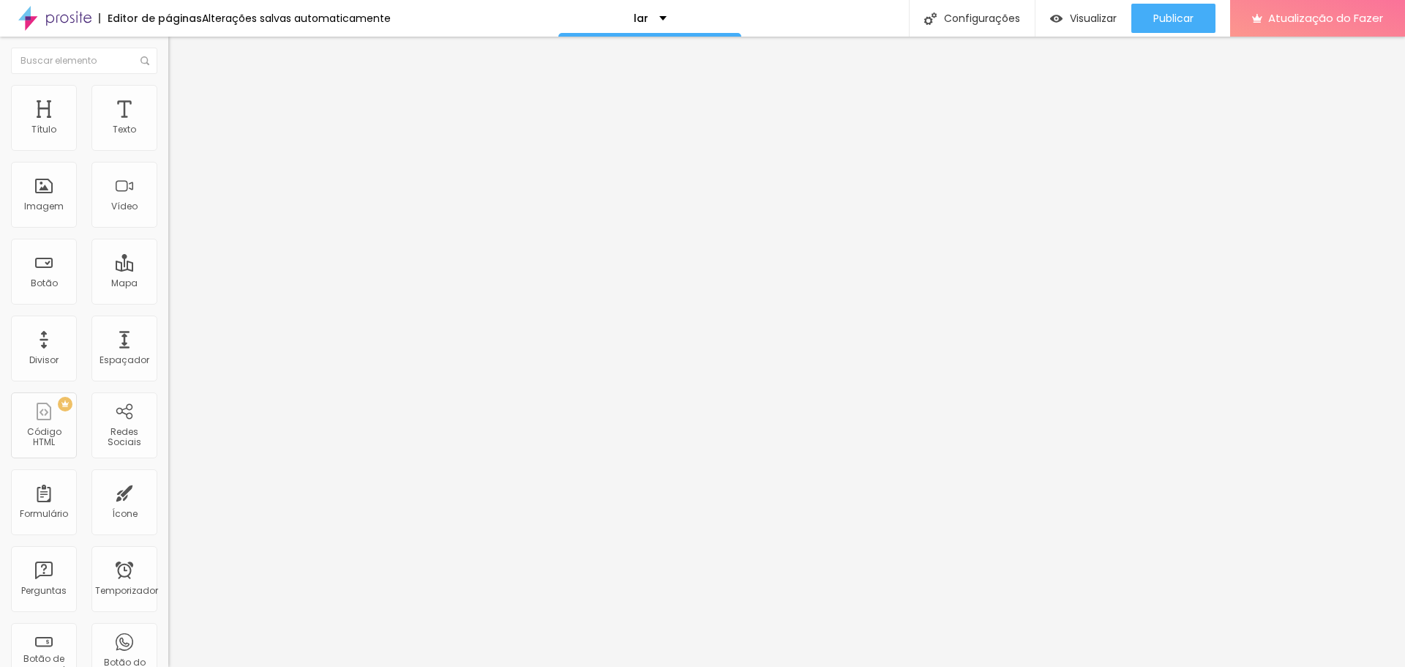
click at [168, 126] on span "Trocar imagem" at bounding box center [208, 119] width 80 height 12
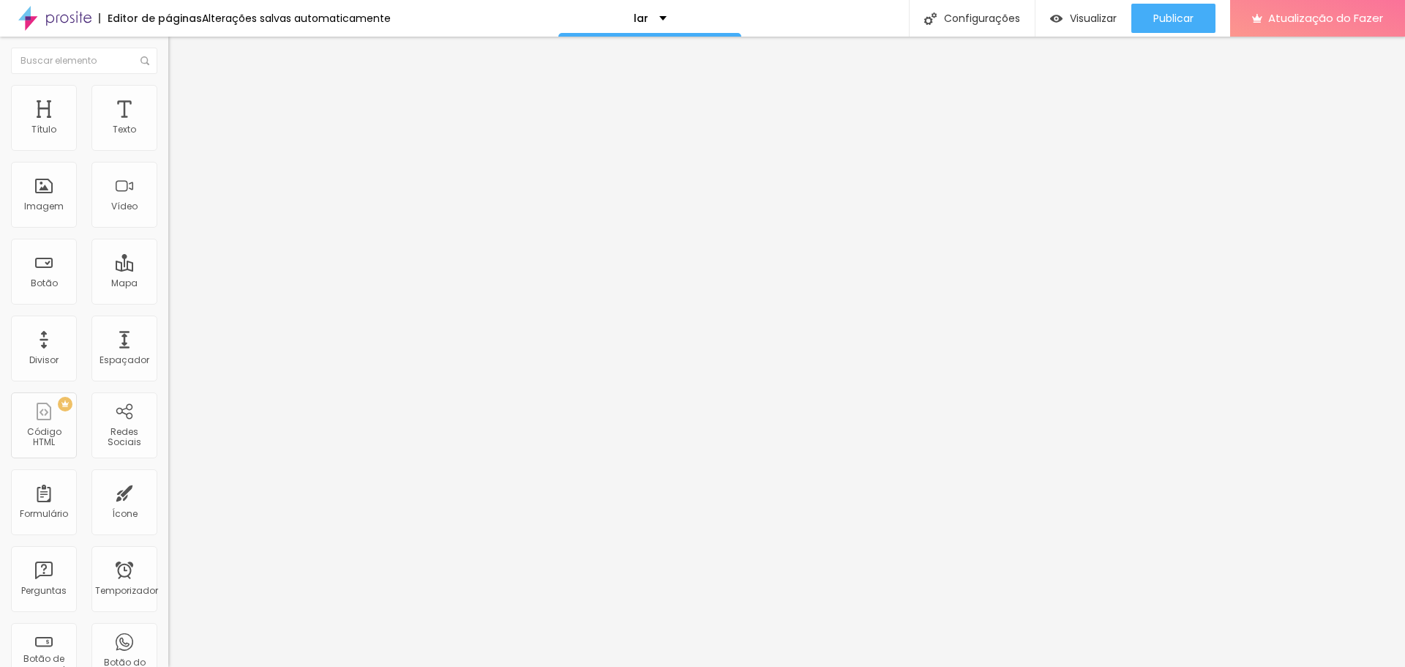
click at [168, 124] on div "Trocar imagem" at bounding box center [252, 119] width 168 height 10
click at [177, 126] on font "Trocar imagem" at bounding box center [212, 119] width 71 height 12
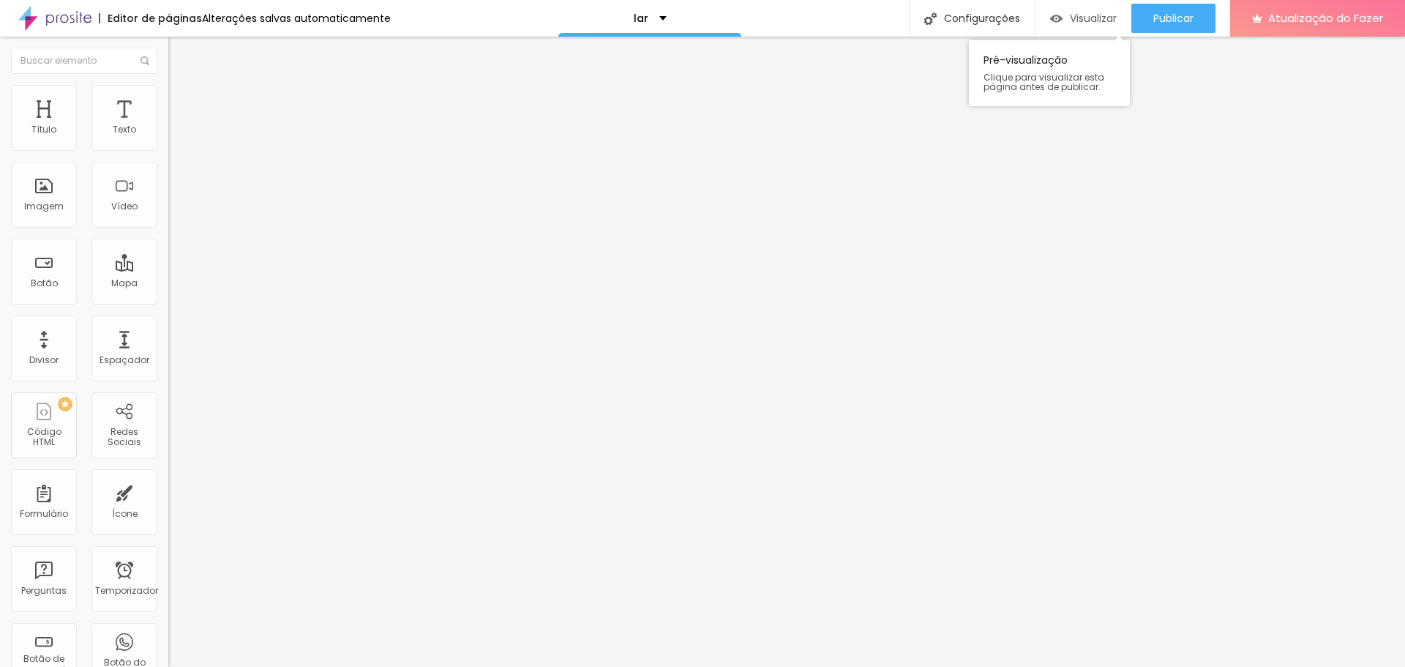
click at [1101, 28] on div "Visualizar" at bounding box center [1083, 18] width 67 height 29
click at [168, 105] on ul "Conteúdo Estilo Avançado" at bounding box center [252, 92] width 168 height 44
click at [168, 102] on ul "Conteúdo Estilo Avançado" at bounding box center [252, 92] width 168 height 44
click at [181, 101] on font "Estilo" at bounding box center [192, 95] width 23 height 12
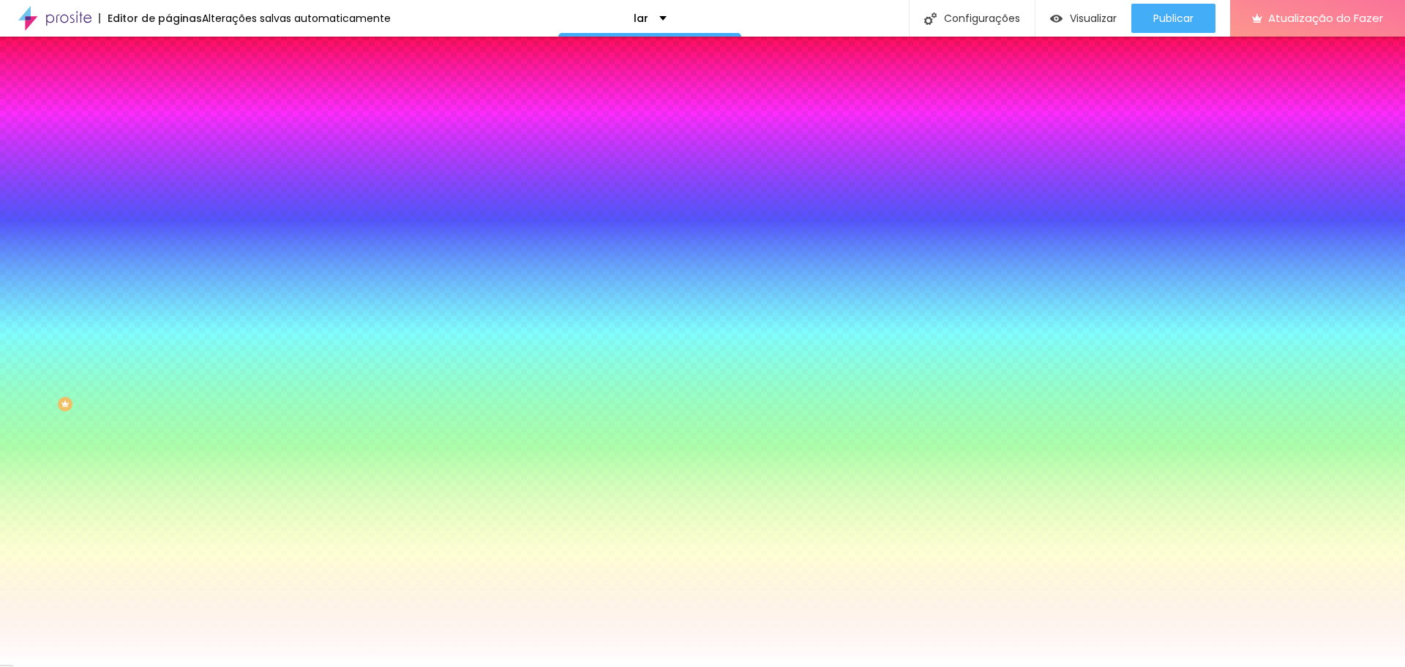
click at [177, 135] on font "Trocar imagem" at bounding box center [212, 128] width 71 height 12
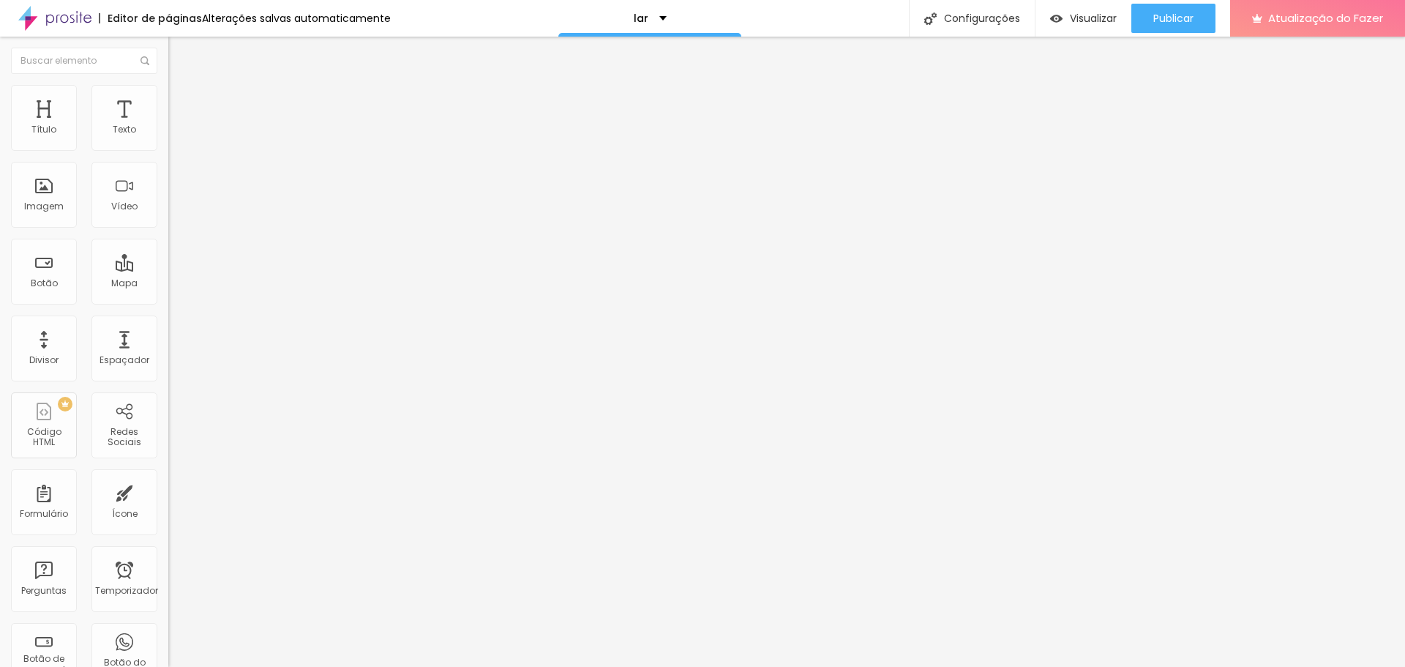
click at [168, 345] on input "range" at bounding box center [215, 351] width 94 height 12
click at [1089, 19] on font "Visualizar" at bounding box center [1093, 18] width 47 height 15
click at [168, 345] on input "range" at bounding box center [215, 351] width 94 height 12
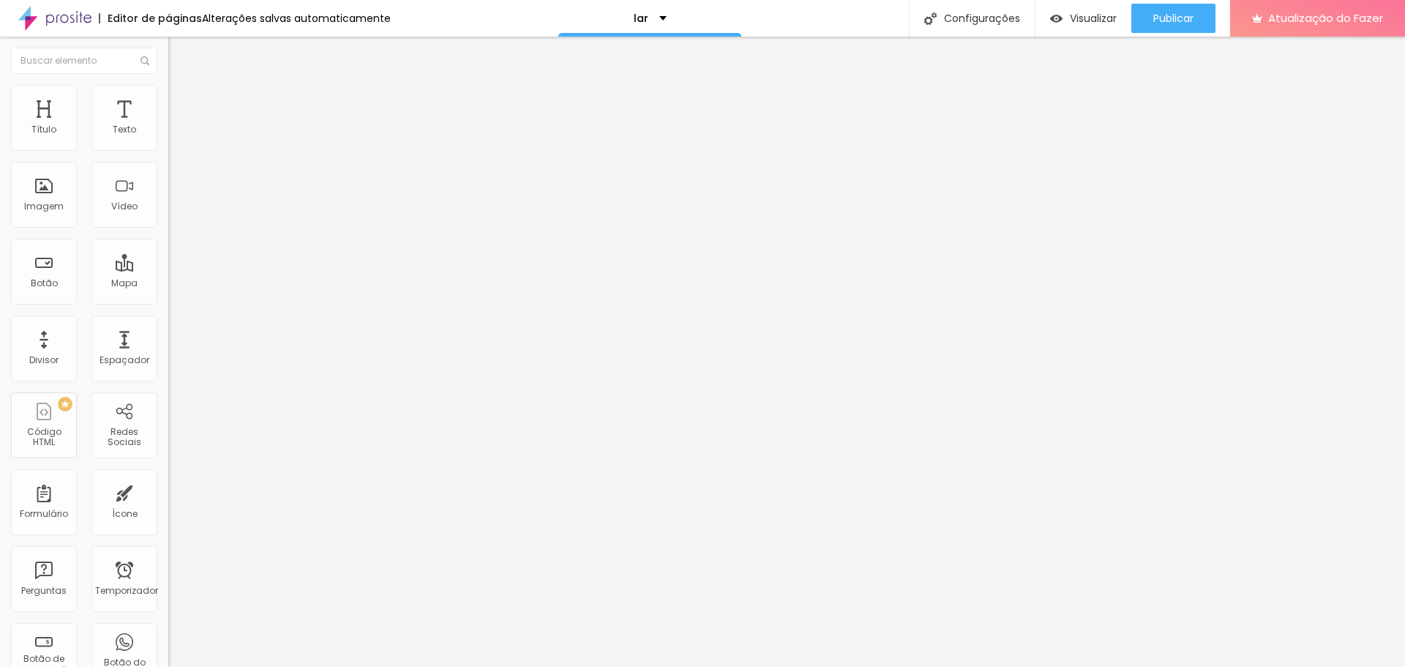
drag, startPoint x: 96, startPoint y: 309, endPoint x: 110, endPoint y: 311, distance: 14.1
click at [168, 345] on input "range" at bounding box center [215, 351] width 94 height 12
click at [1077, 18] on font "Visualizar" at bounding box center [1093, 18] width 47 height 15
click at [1089, 22] on font "Visualizar" at bounding box center [1093, 18] width 47 height 15
click at [1093, 23] on font "Visualizar" at bounding box center [1093, 18] width 47 height 15
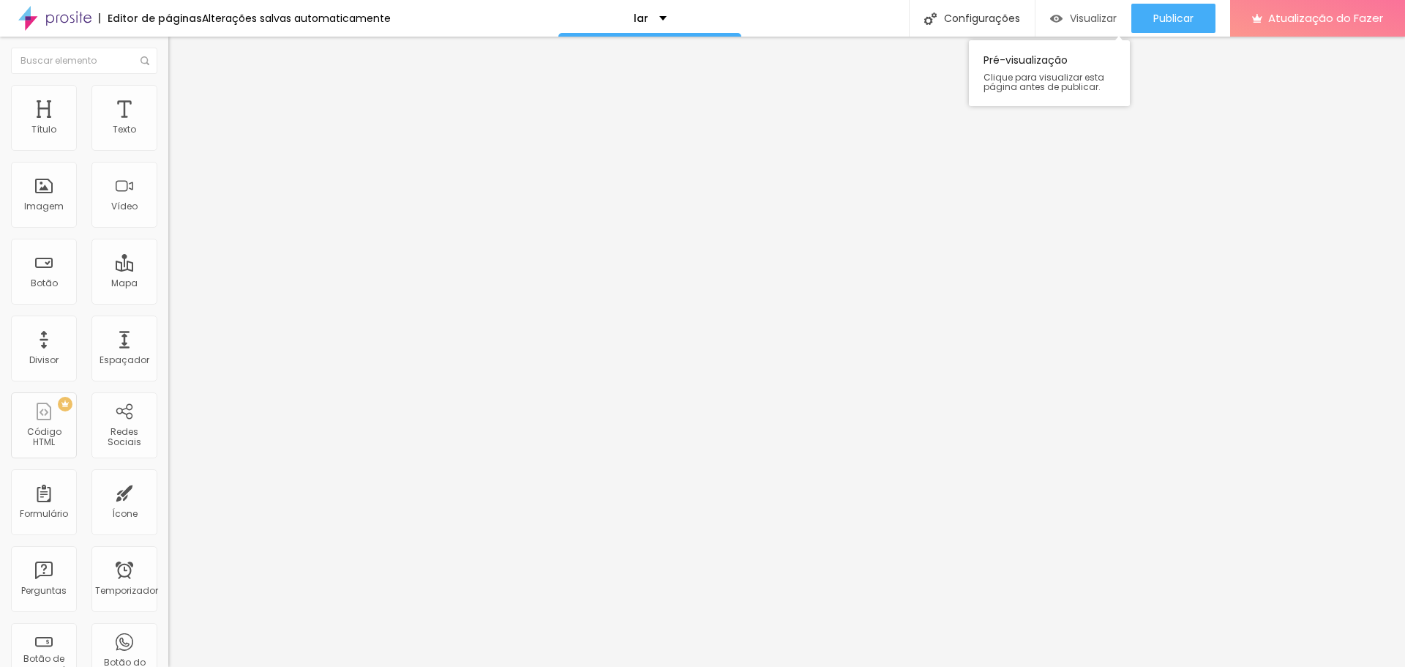
click at [1079, 13] on font "Visualizar" at bounding box center [1093, 18] width 47 height 15
